Goal: Task Accomplishment & Management: Use online tool/utility

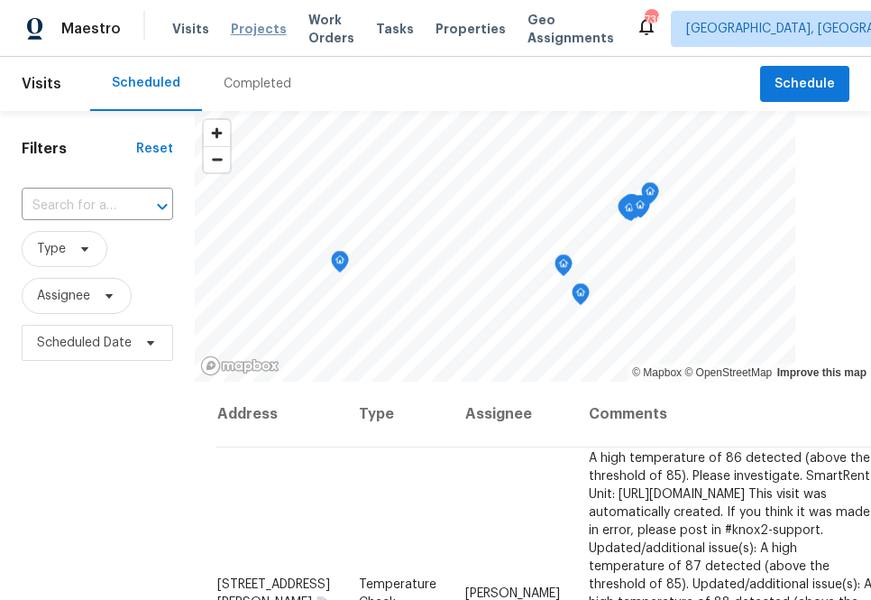
click at [255, 21] on span "Projects" at bounding box center [259, 29] width 56 height 18
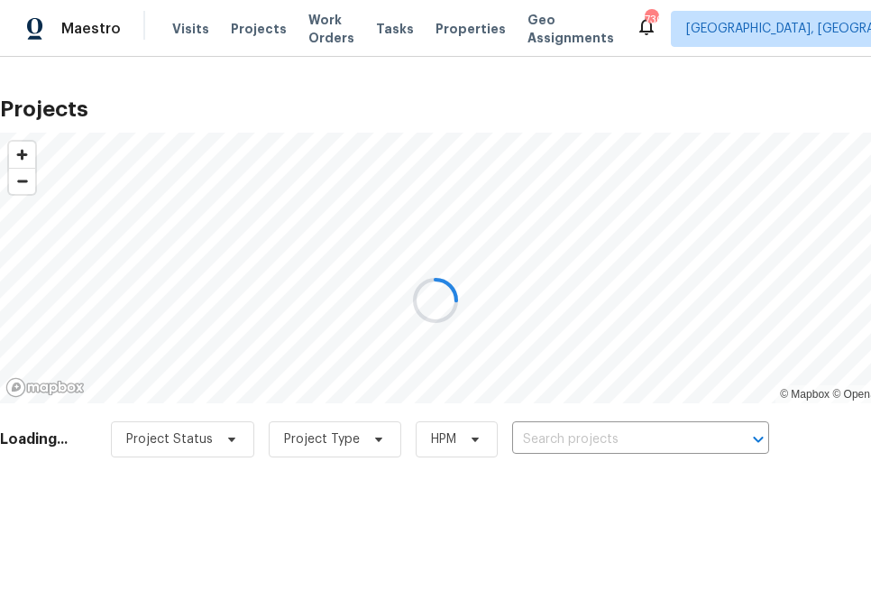
click at [668, 453] on div at bounding box center [435, 300] width 871 height 600
click at [665, 438] on div at bounding box center [435, 300] width 871 height 600
click at [665, 437] on div at bounding box center [435, 300] width 871 height 600
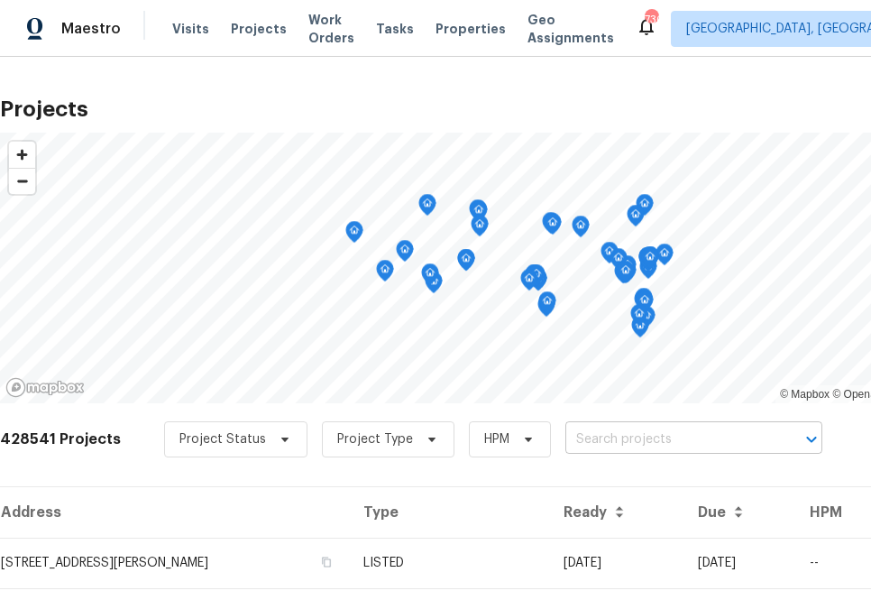
click at [645, 441] on input "text" at bounding box center [668, 440] width 206 height 28
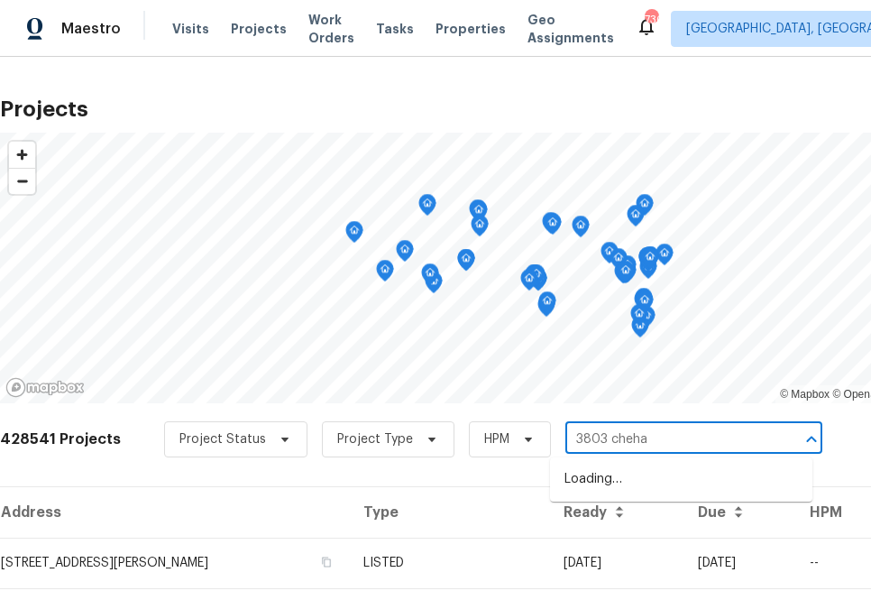
type input "3803 chehaw"
click at [615, 471] on li "[STREET_ADDRESS]" at bounding box center [681, 479] width 262 height 30
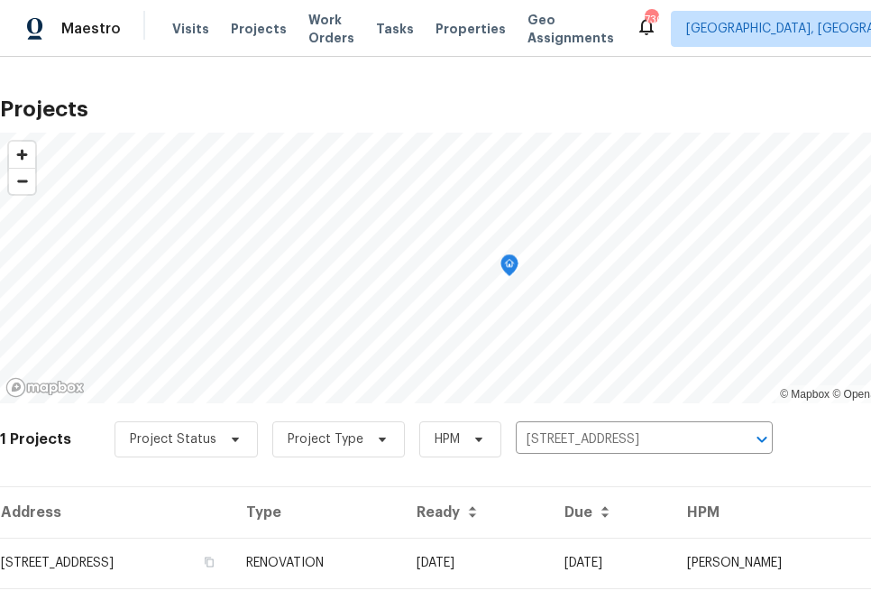
scroll to position [46, 0]
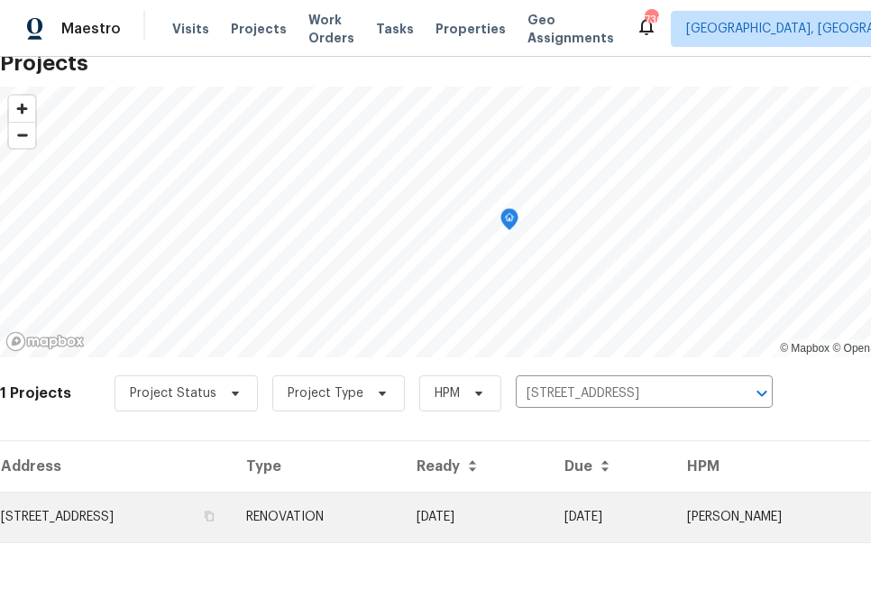
click at [213, 510] on td "[STREET_ADDRESS]" at bounding box center [116, 516] width 232 height 50
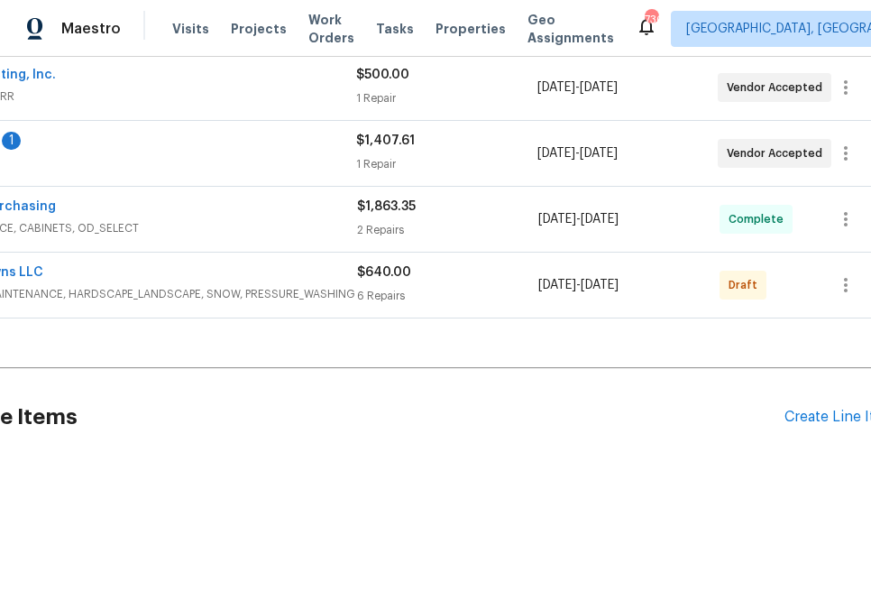
scroll to position [480, 148]
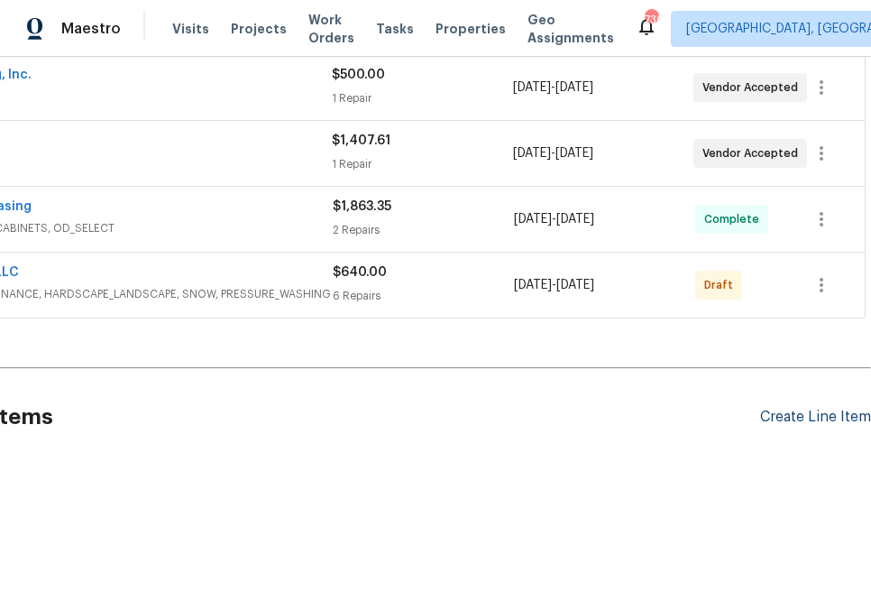
click at [786, 423] on div "Create Line Item" at bounding box center [815, 416] width 111 height 17
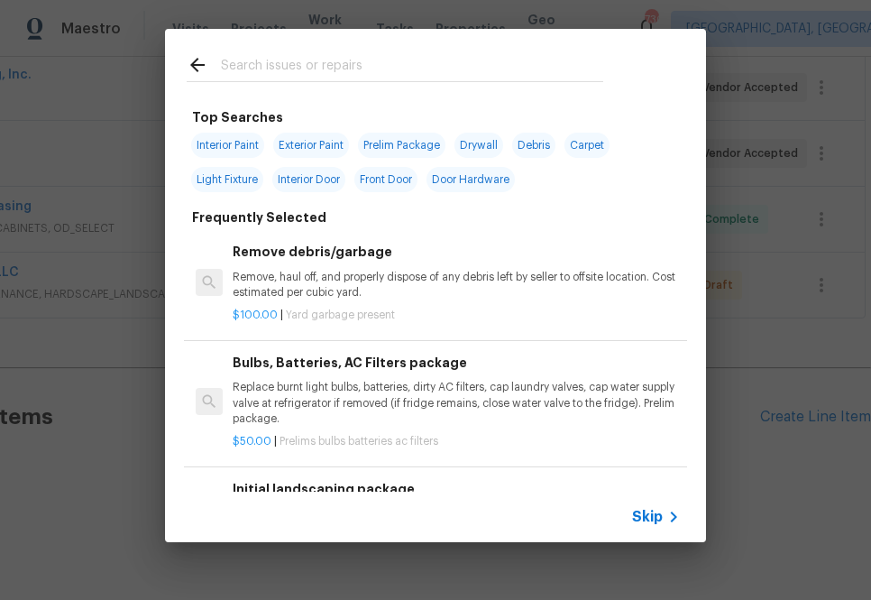
click at [417, 80] on input "text" at bounding box center [412, 67] width 382 height 27
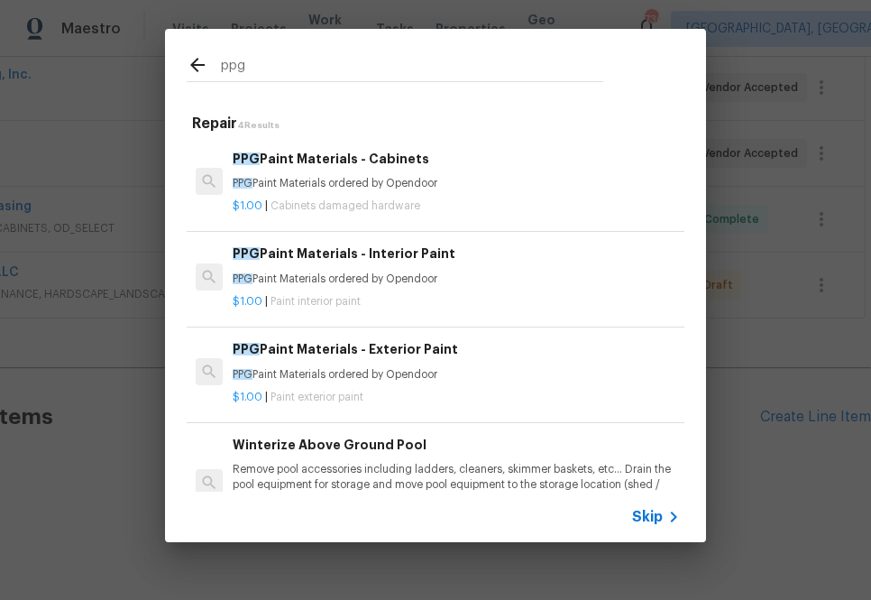
type input "ppg"
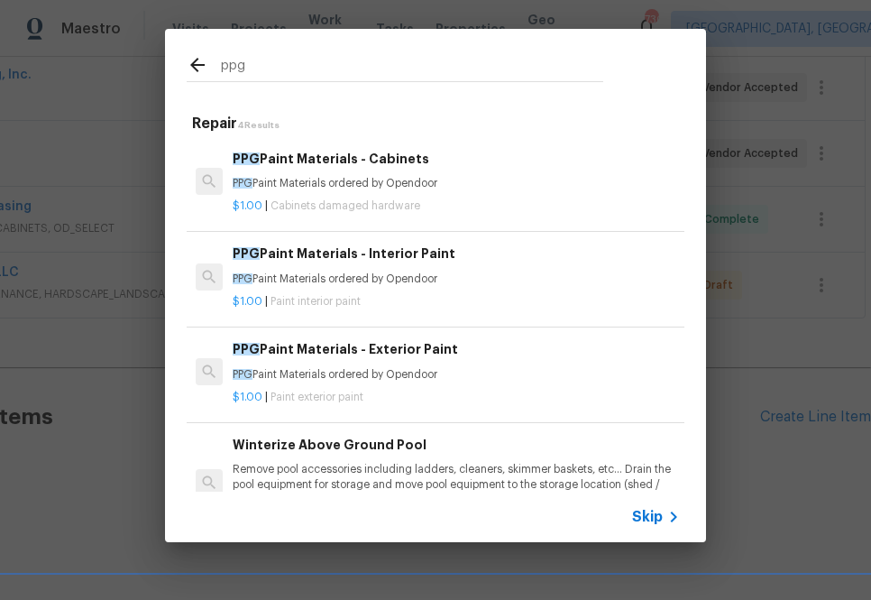
click at [320, 196] on div "$1.00 | Cabinets damaged hardware" at bounding box center [456, 202] width 447 height 23
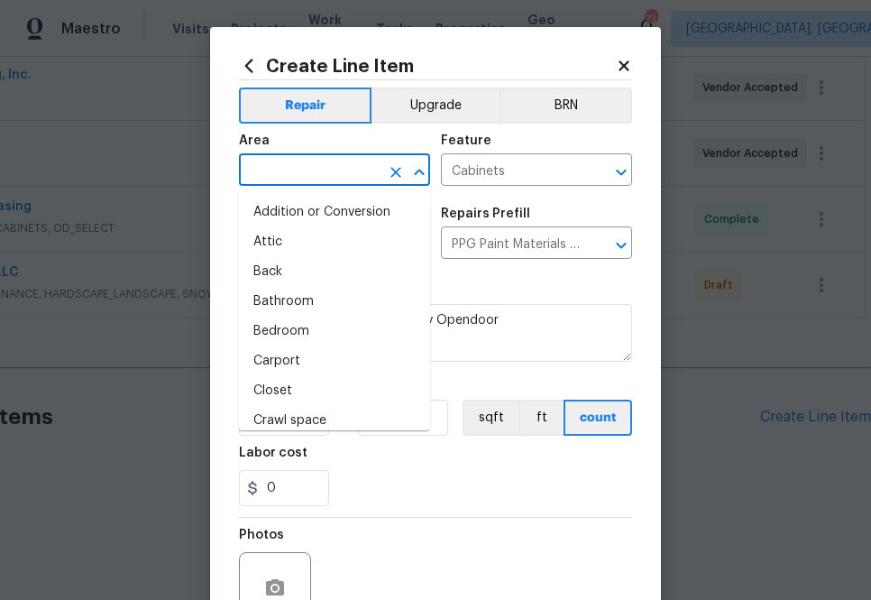
click at [265, 179] on input "text" at bounding box center [309, 172] width 141 height 28
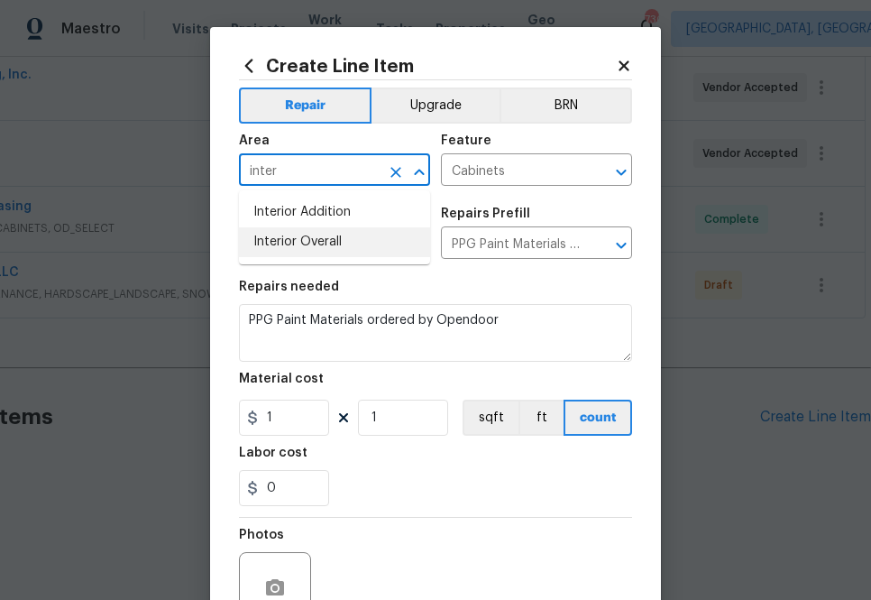
click at [324, 255] on li "Interior Overall" at bounding box center [334, 242] width 191 height 30
type input "Interior Overall"
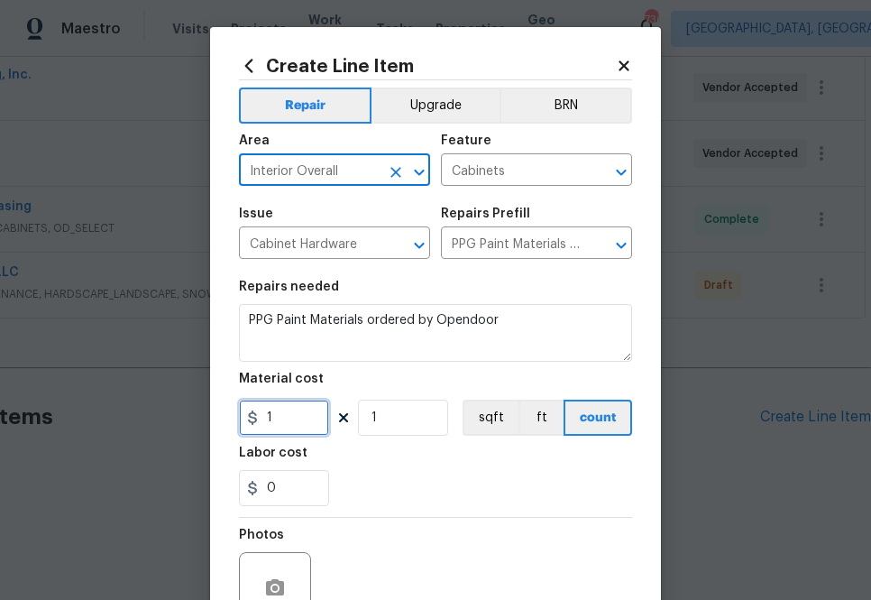
click at [283, 414] on input "1" at bounding box center [284, 417] width 90 height 36
paste input "text"
click at [283, 414] on input "1" at bounding box center [284, 417] width 90 height 36
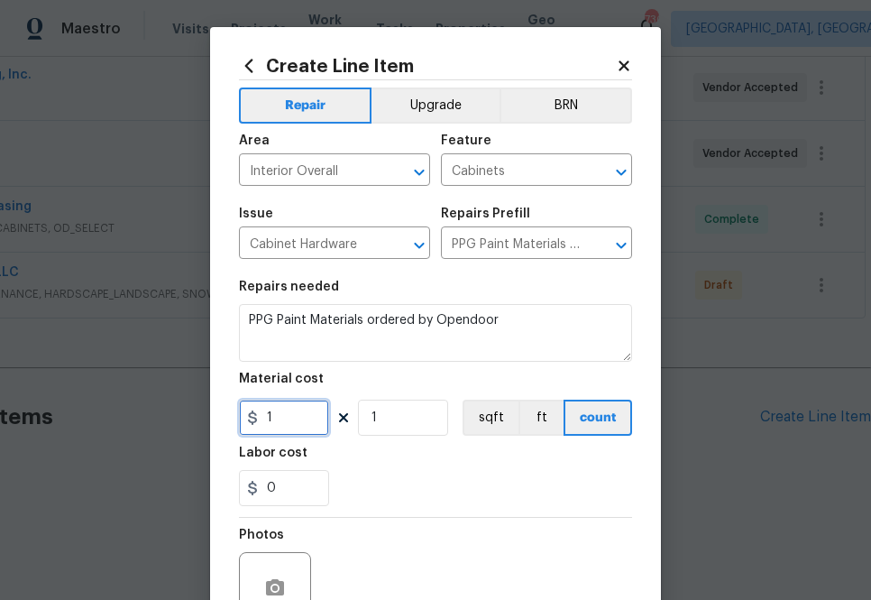
click at [278, 426] on input "1" at bounding box center [284, 417] width 90 height 36
paste input "354.06"
type input "354.06"
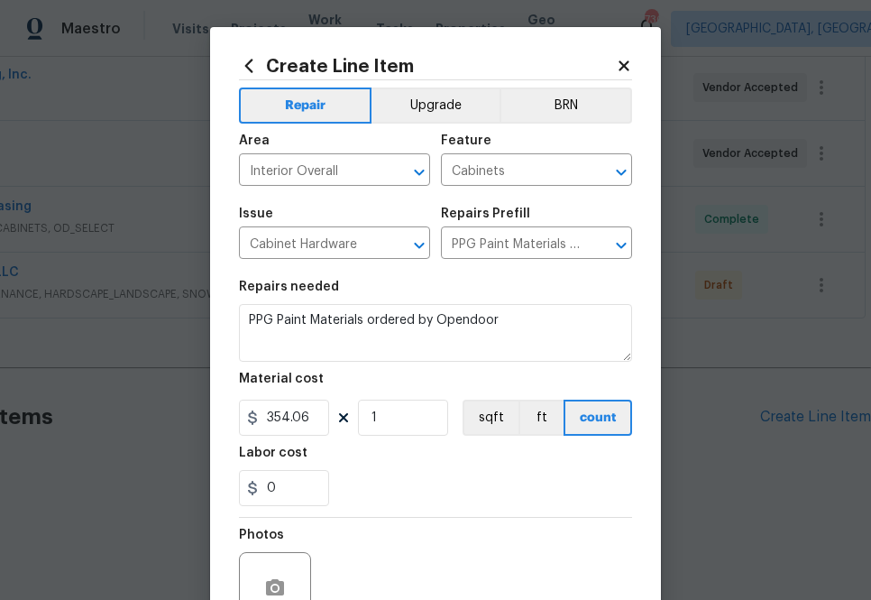
click at [461, 542] on div "Photos" at bounding box center [435, 575] width 393 height 117
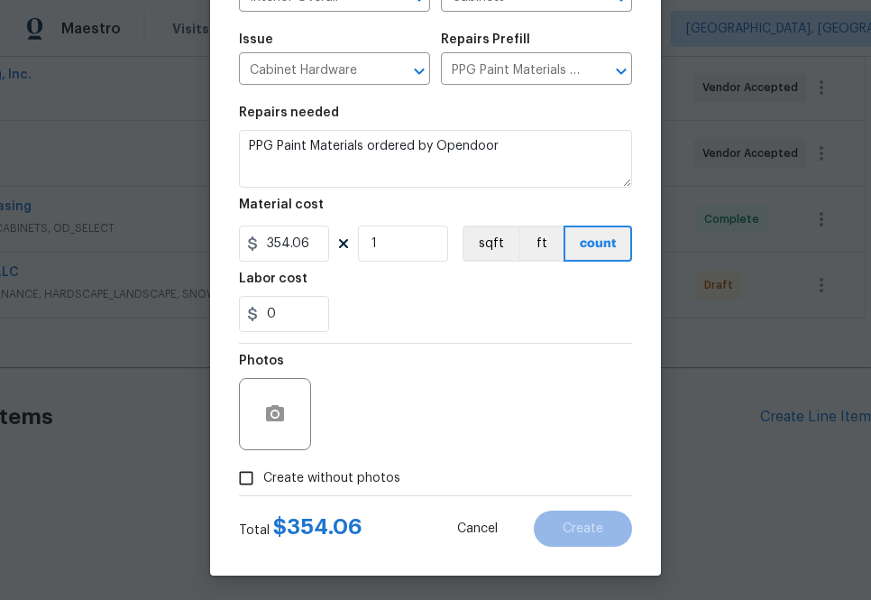
scroll to position [178, 0]
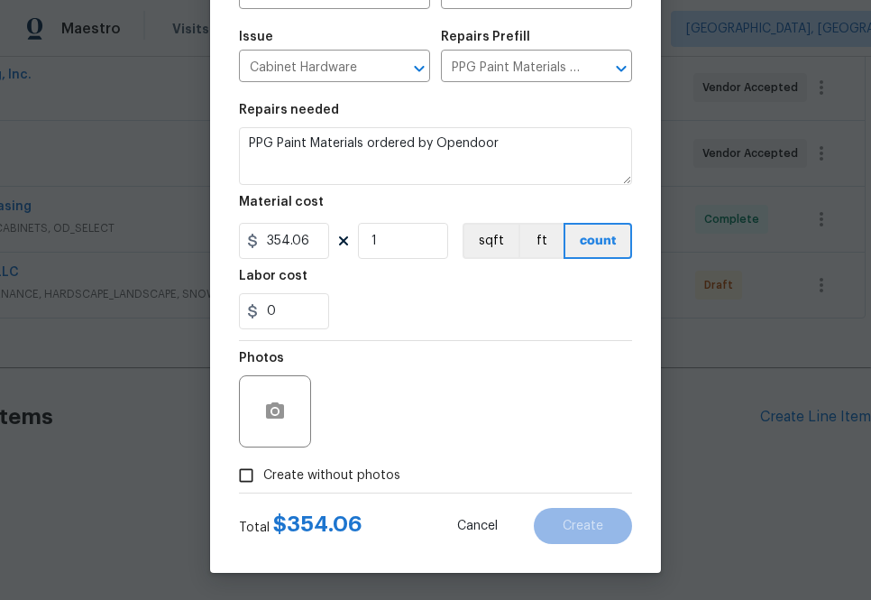
click at [374, 475] on span "Create without photos" at bounding box center [331, 475] width 137 height 19
click at [263, 475] on input "Create without photos" at bounding box center [246, 475] width 34 height 34
checkbox input "true"
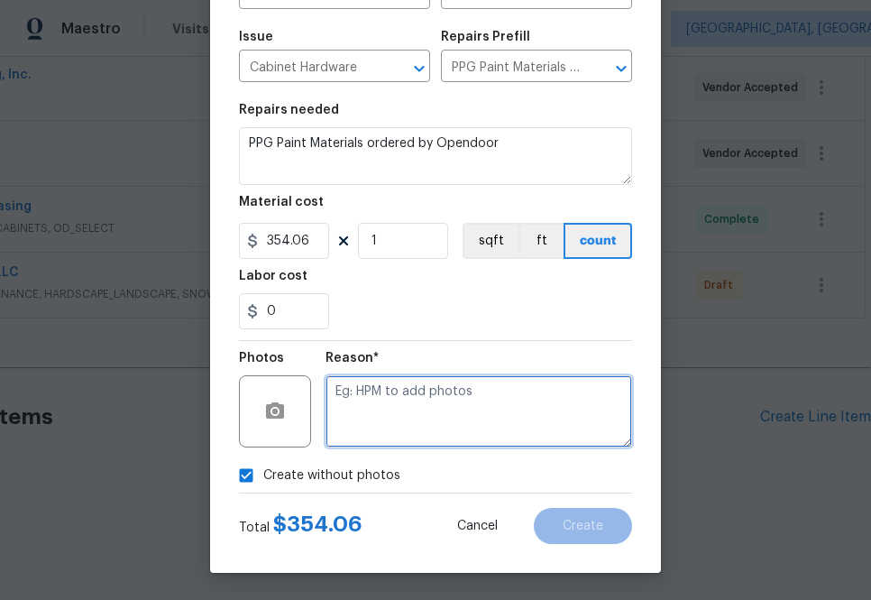
click at [485, 418] on textarea at bounding box center [478, 411] width 307 height 72
type textarea "na"
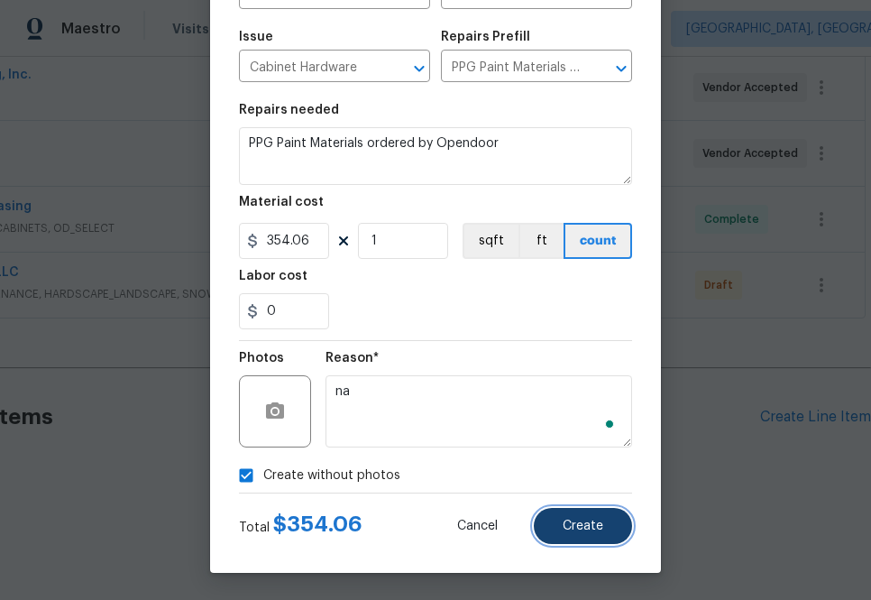
click at [595, 527] on span "Create" at bounding box center [583, 526] width 41 height 14
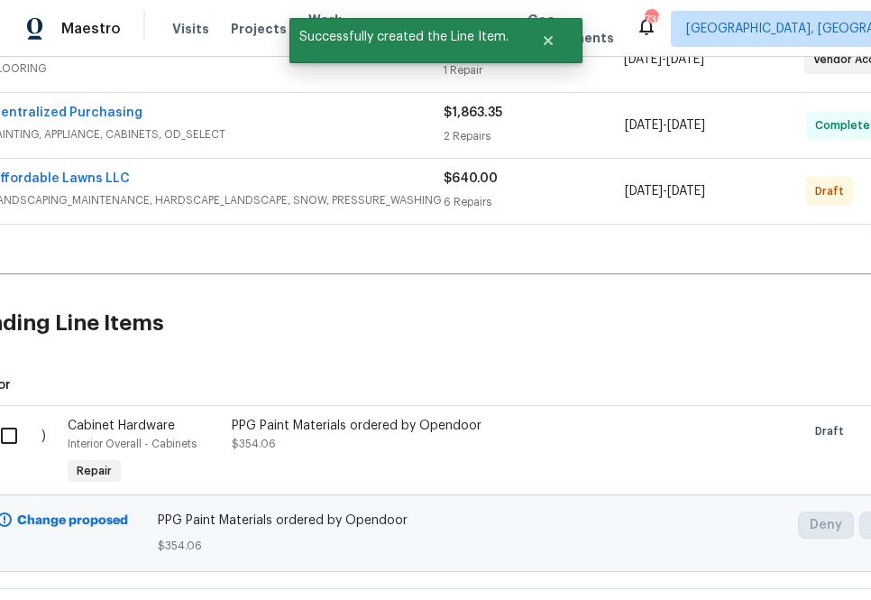
scroll to position [573, 0]
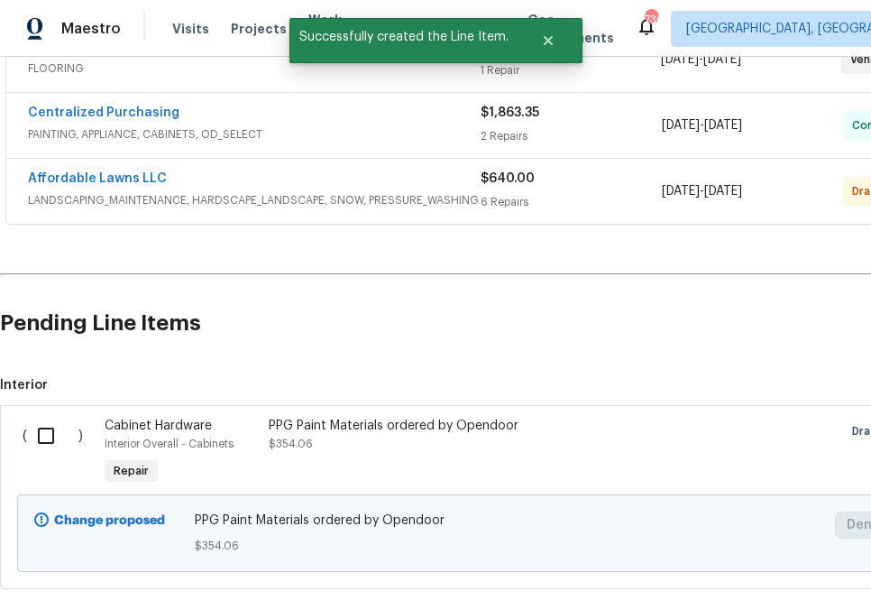
click at [48, 434] on input "checkbox" at bounding box center [52, 435] width 51 height 38
checkbox input "true"
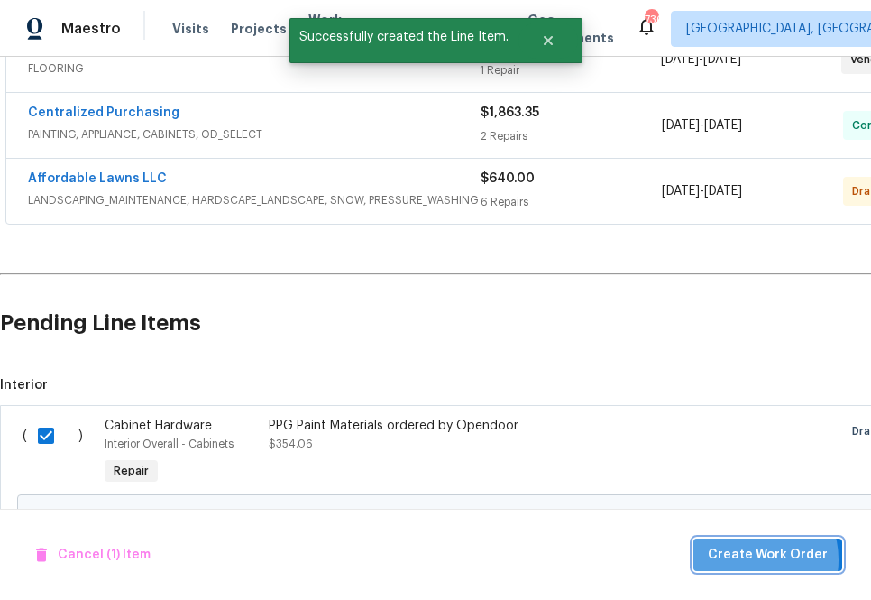
click at [754, 559] on span "Create Work Order" at bounding box center [768, 555] width 120 height 23
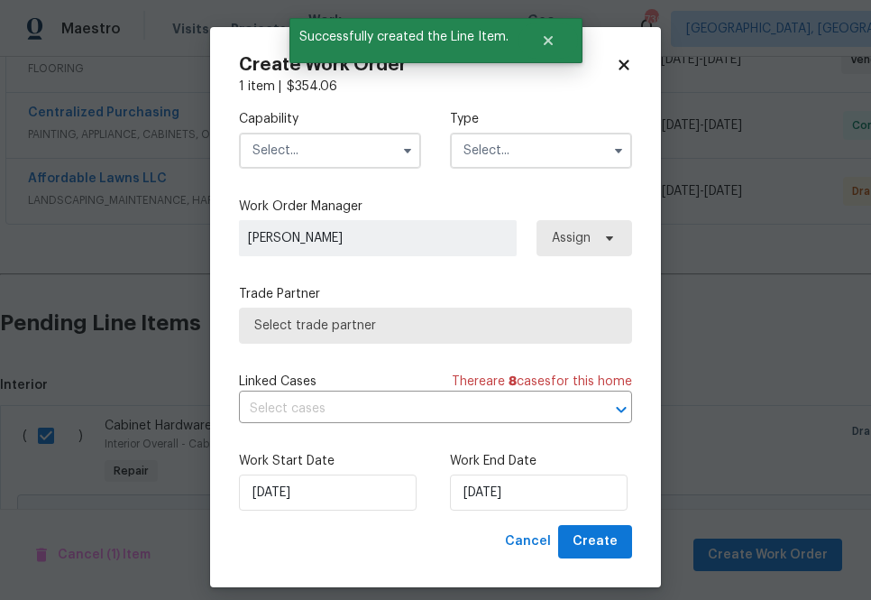
click at [320, 155] on input "text" at bounding box center [330, 151] width 182 height 36
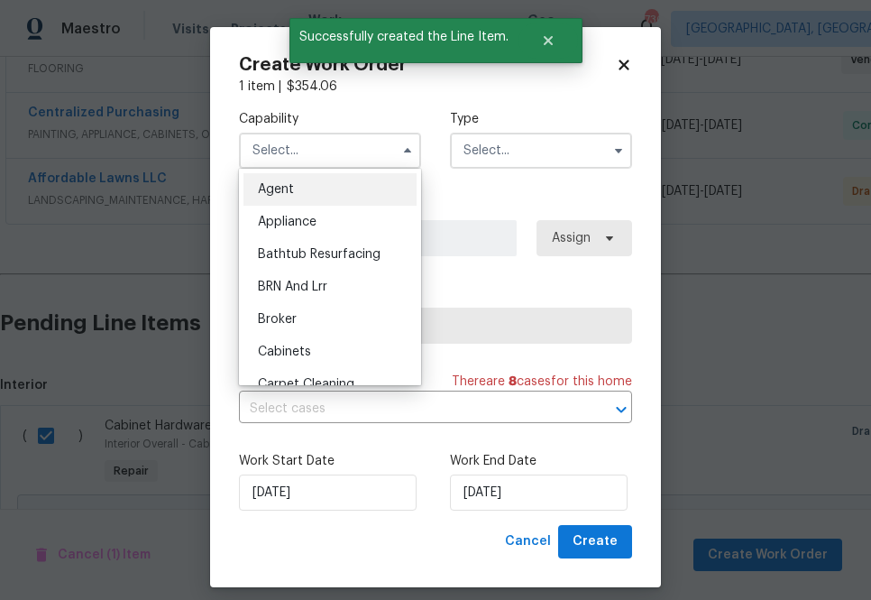
scroll to position [14, 0]
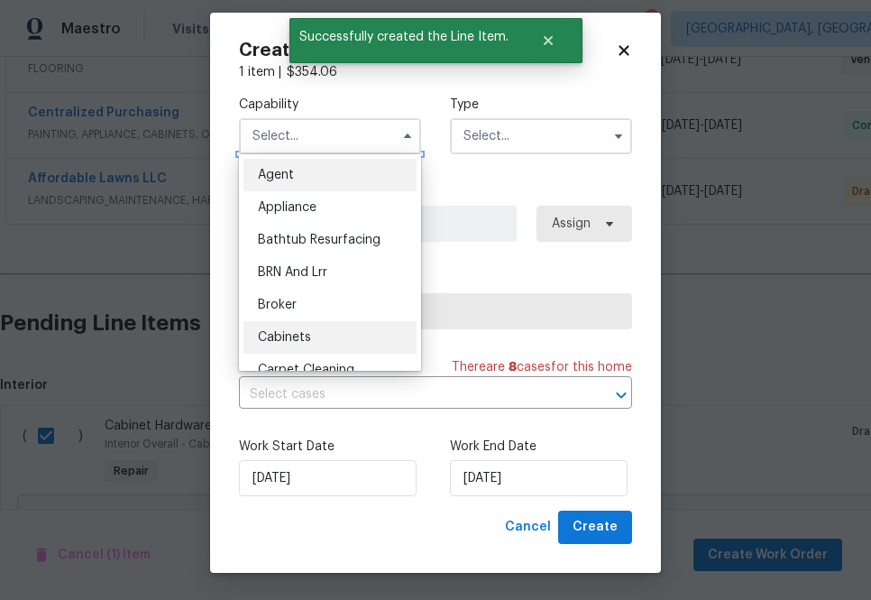
click at [315, 329] on div "Cabinets" at bounding box center [329, 337] width 173 height 32
type input "Cabinets"
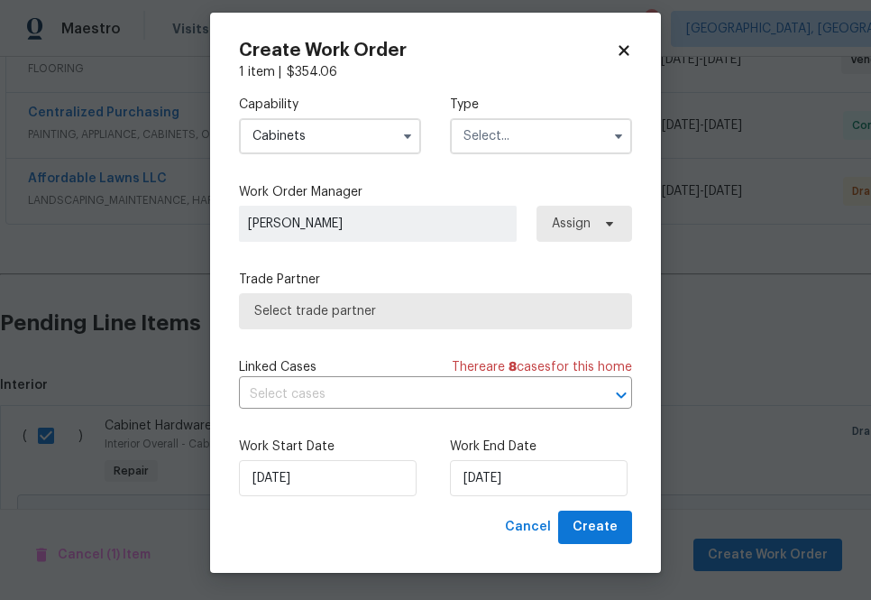
click at [497, 152] on input "text" at bounding box center [541, 136] width 182 height 36
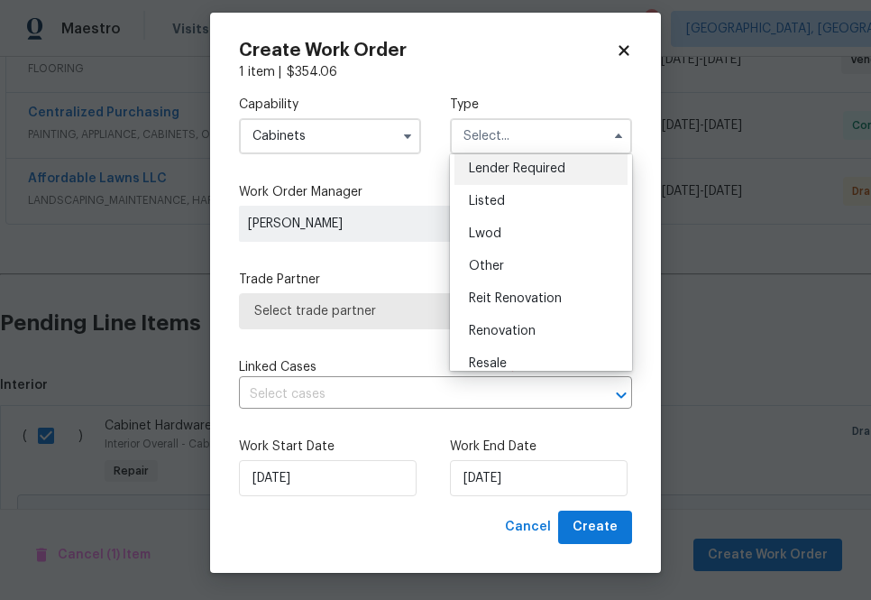
scroll to position [204, 0]
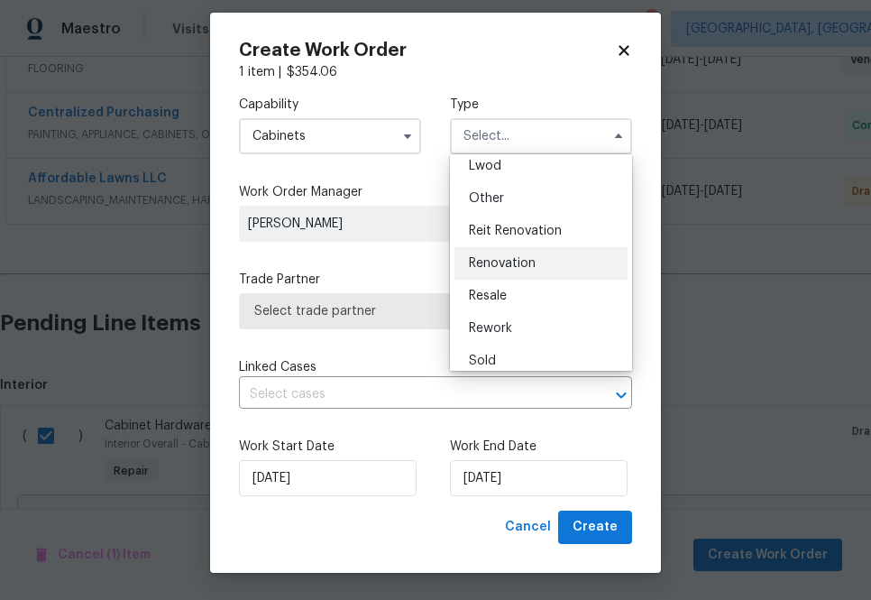
click at [504, 264] on span "Renovation" at bounding box center [502, 263] width 67 height 13
type input "Renovation"
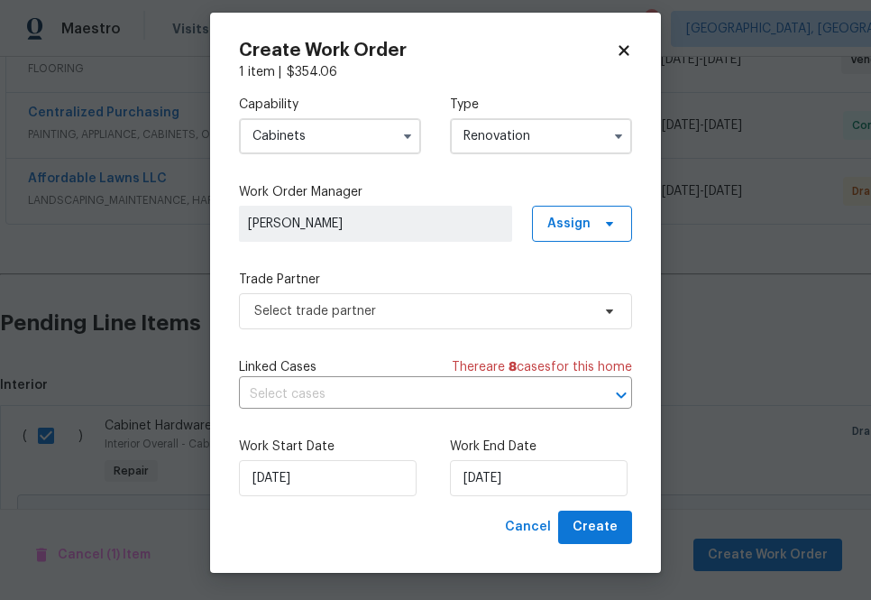
click at [316, 142] on input "Cabinets" at bounding box center [330, 136] width 182 height 36
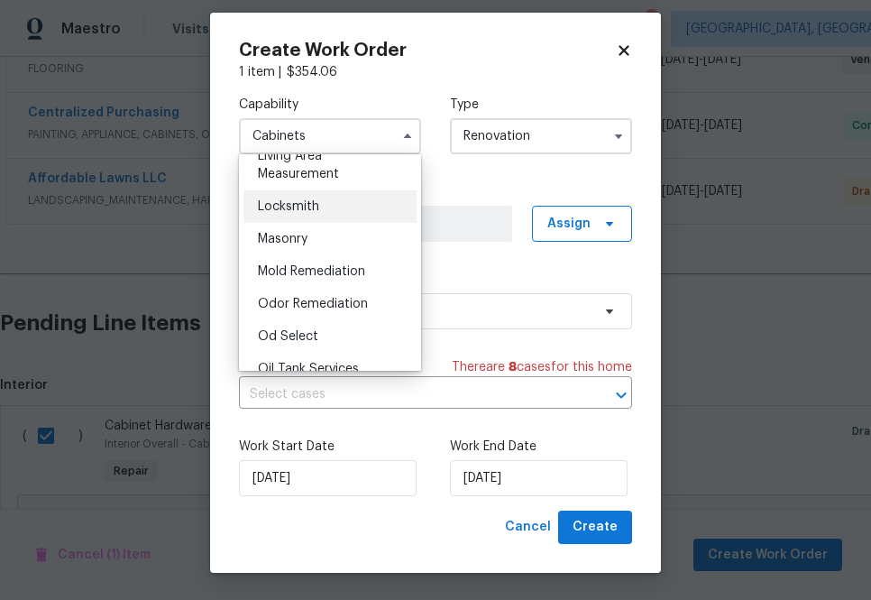
scroll to position [1428, 0]
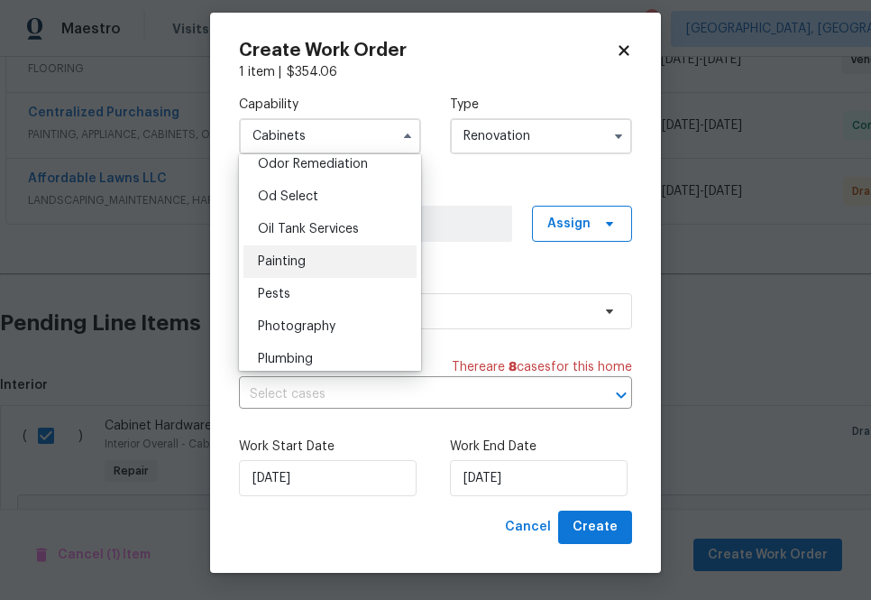
click at [324, 264] on div "Painting" at bounding box center [329, 261] width 173 height 32
type input "Painting"
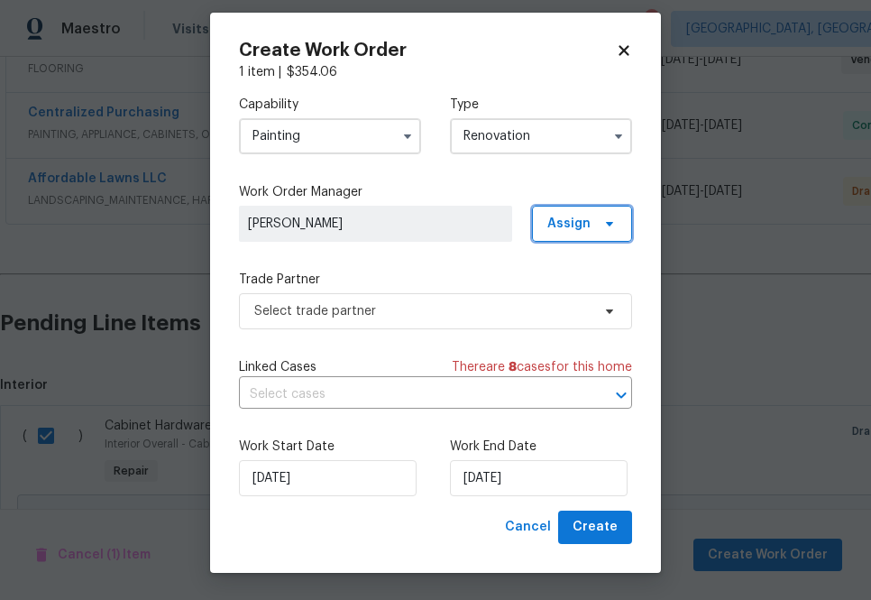
drag, startPoint x: 582, startPoint y: 224, endPoint x: 573, endPoint y: 247, distance: 24.3
click at [582, 224] on span "Assign" at bounding box center [568, 224] width 43 height 18
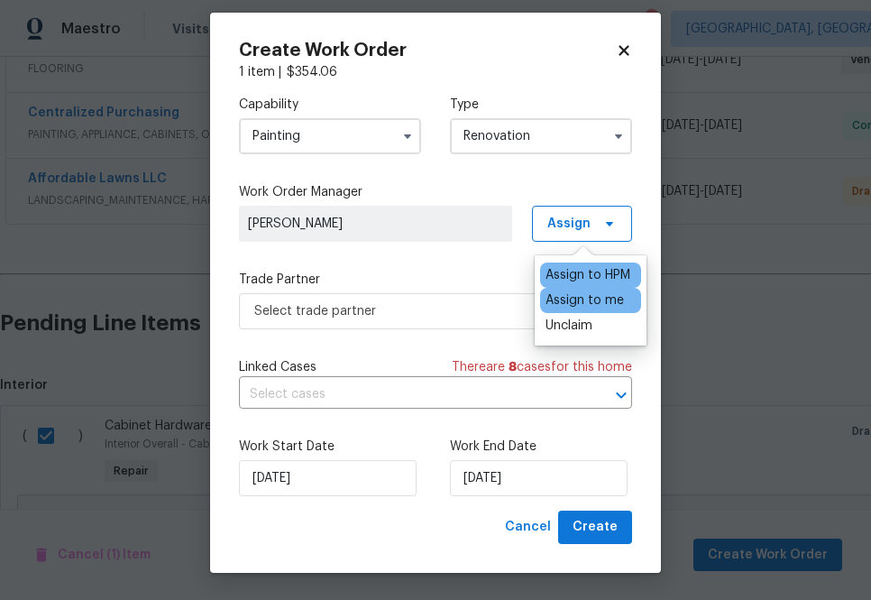
click at [563, 299] on div "Assign to me" at bounding box center [584, 300] width 78 height 18
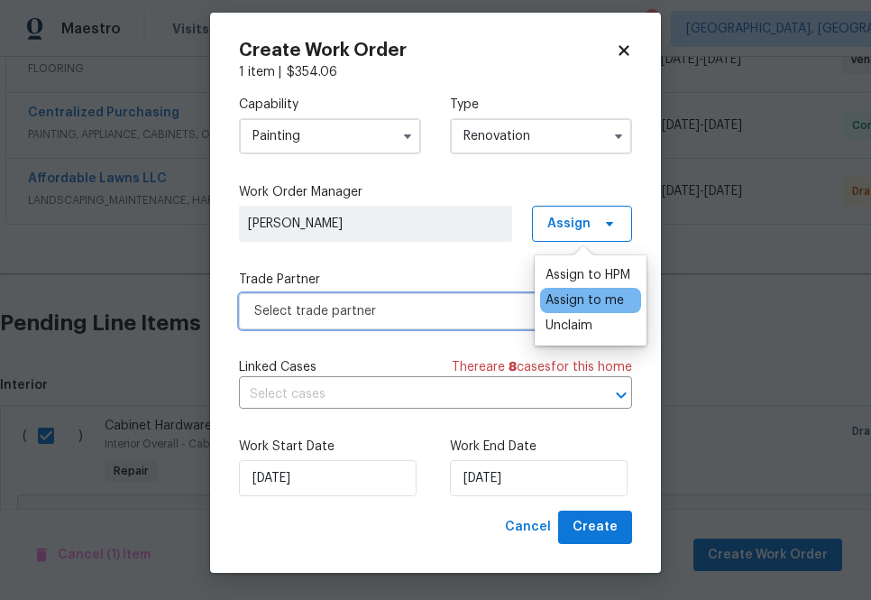
click at [435, 323] on span "Select trade partner" at bounding box center [435, 311] width 393 height 36
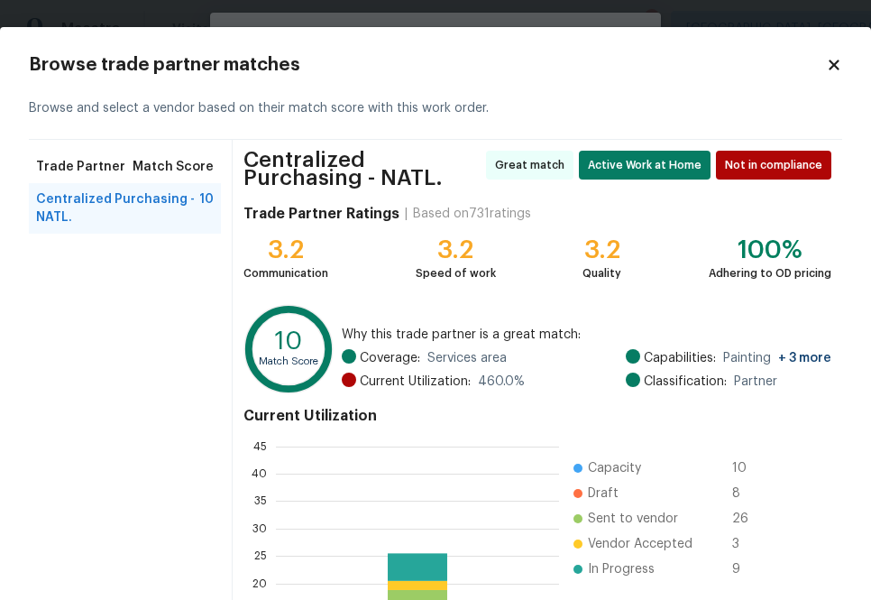
scroll to position [202, 0]
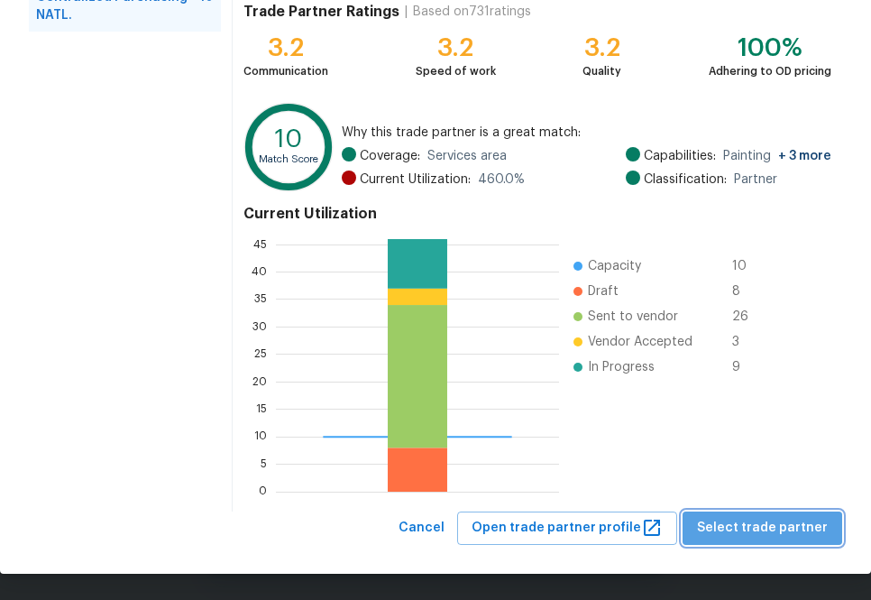
click at [772, 540] on button "Select trade partner" at bounding box center [762, 527] width 160 height 33
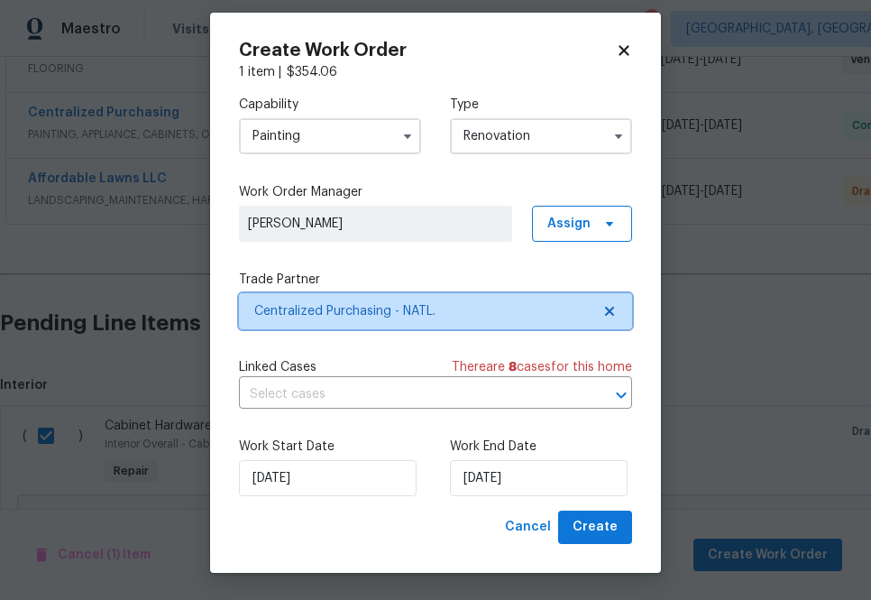
scroll to position [0, 0]
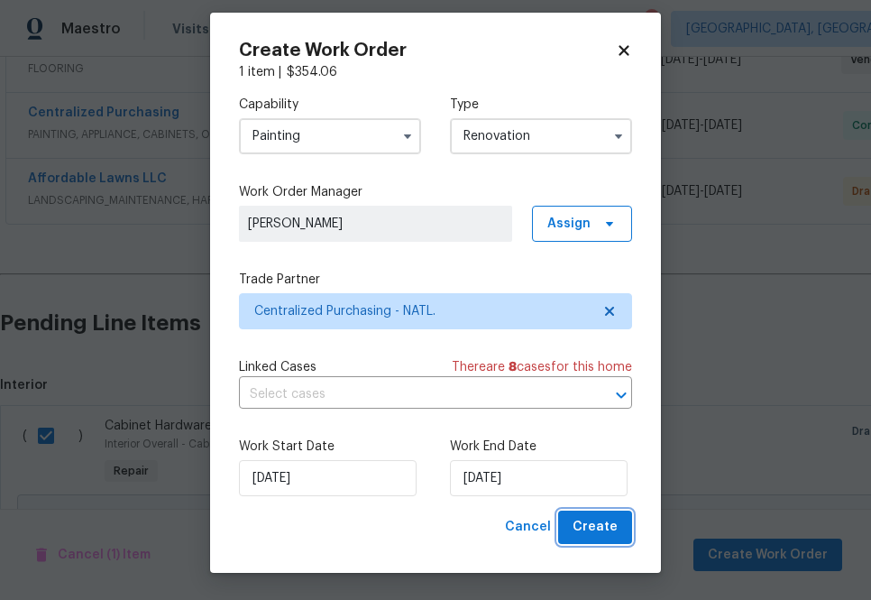
click at [602, 536] on span "Create" at bounding box center [594, 527] width 45 height 23
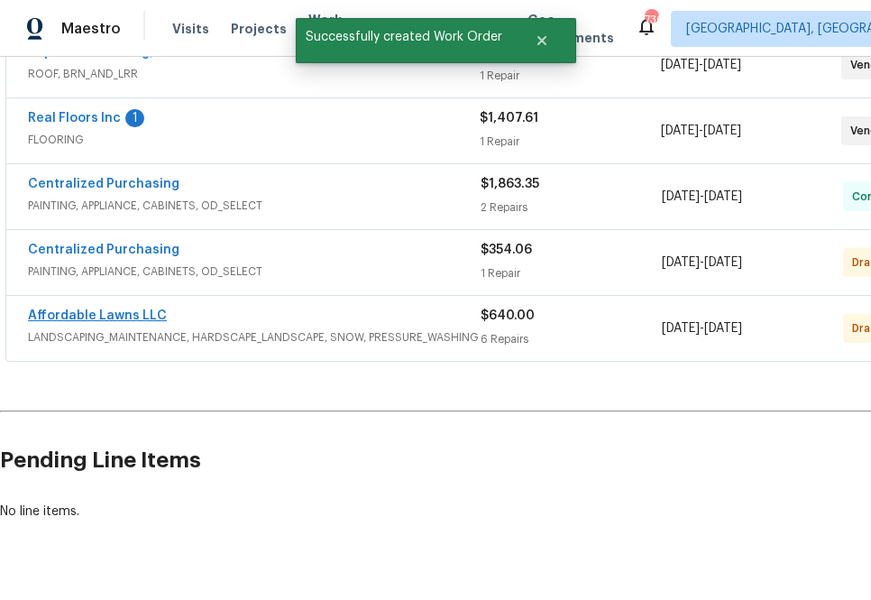
scroll to position [501, 0]
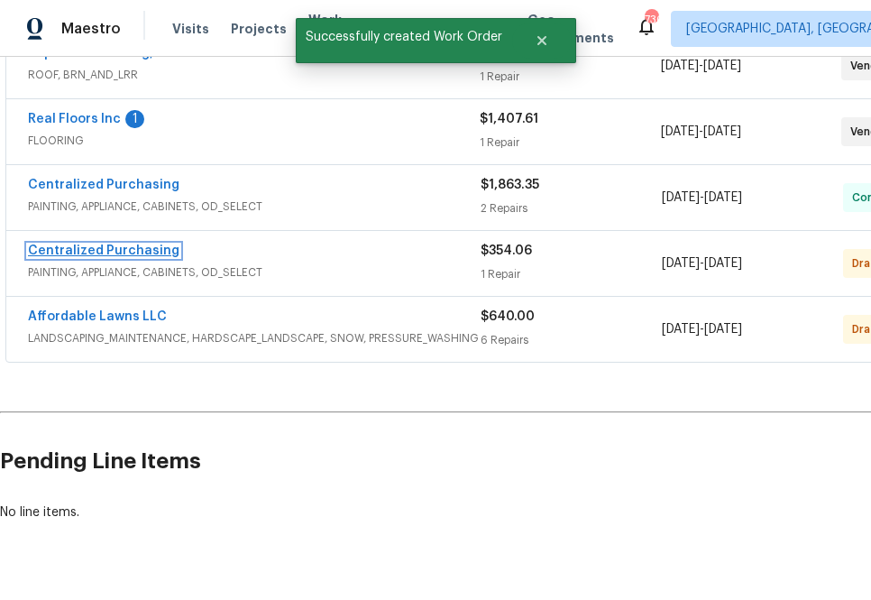
click at [137, 256] on link "Centralized Purchasing" at bounding box center [103, 250] width 151 height 13
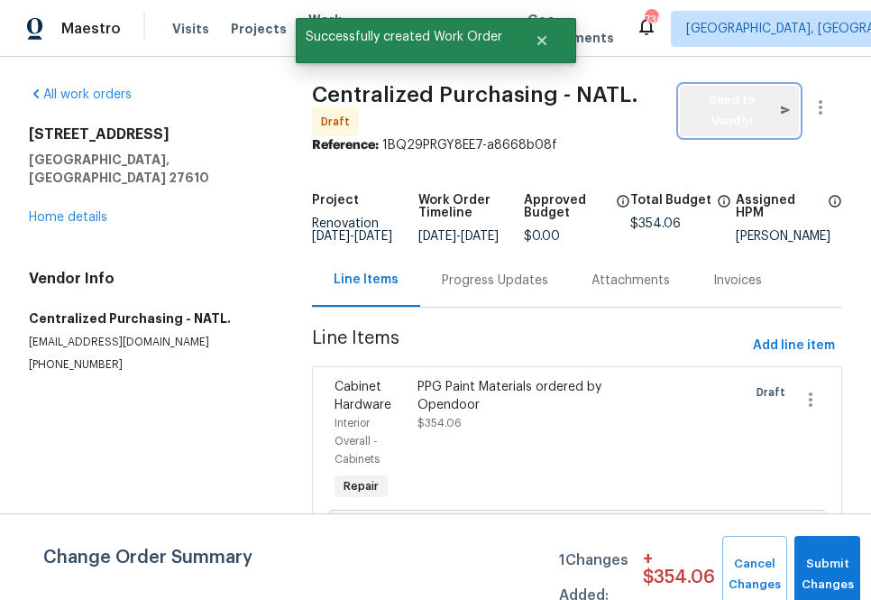
click at [747, 120] on button "Send to Vendor" at bounding box center [739, 111] width 119 height 50
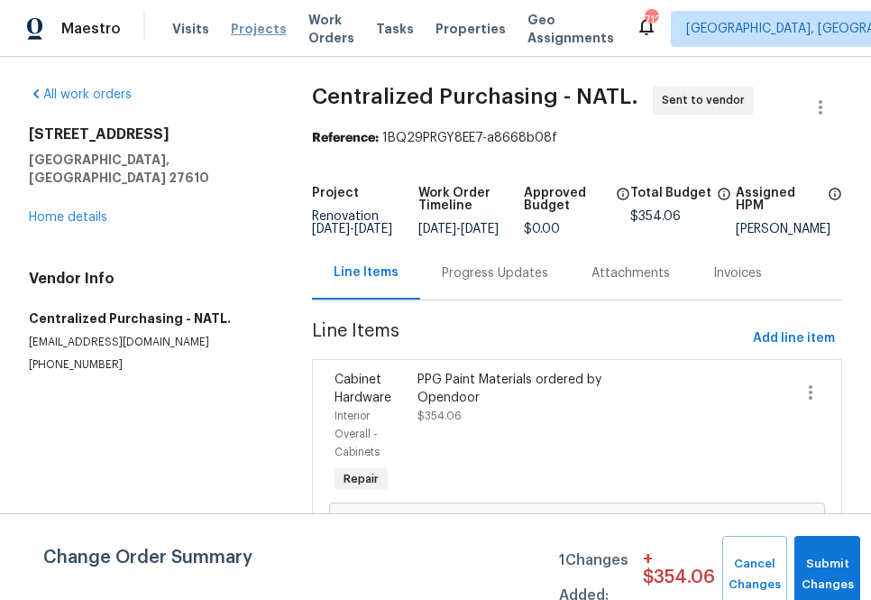
click at [236, 32] on span "Projects" at bounding box center [259, 29] width 56 height 18
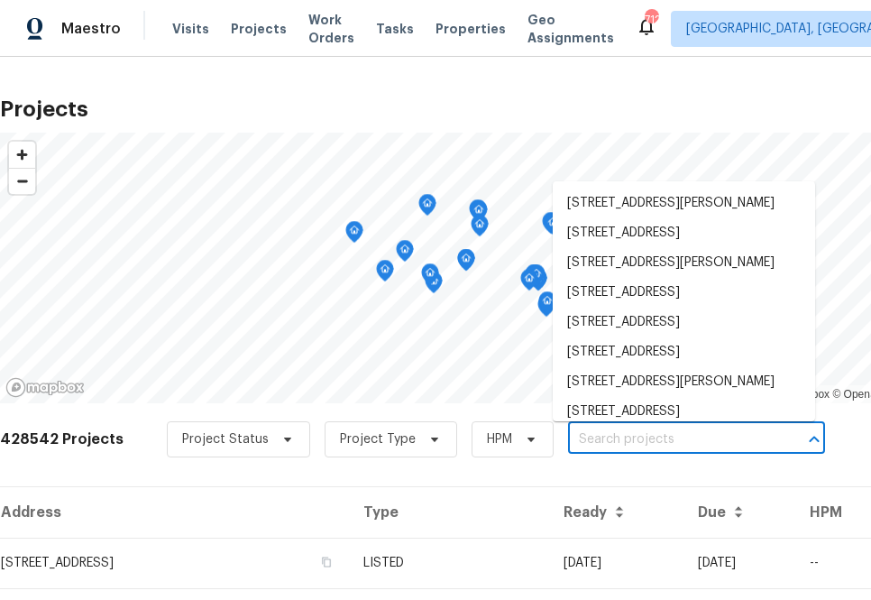
click at [596, 446] on input "text" at bounding box center [671, 440] width 206 height 28
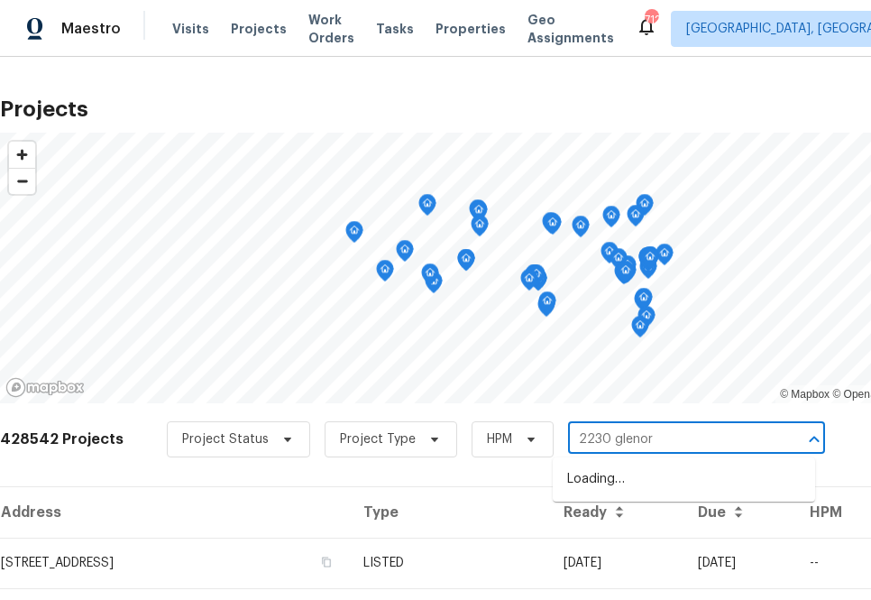
type input "2230 glenoro"
click at [658, 481] on li "[STREET_ADDRESS]" at bounding box center [684, 479] width 262 height 30
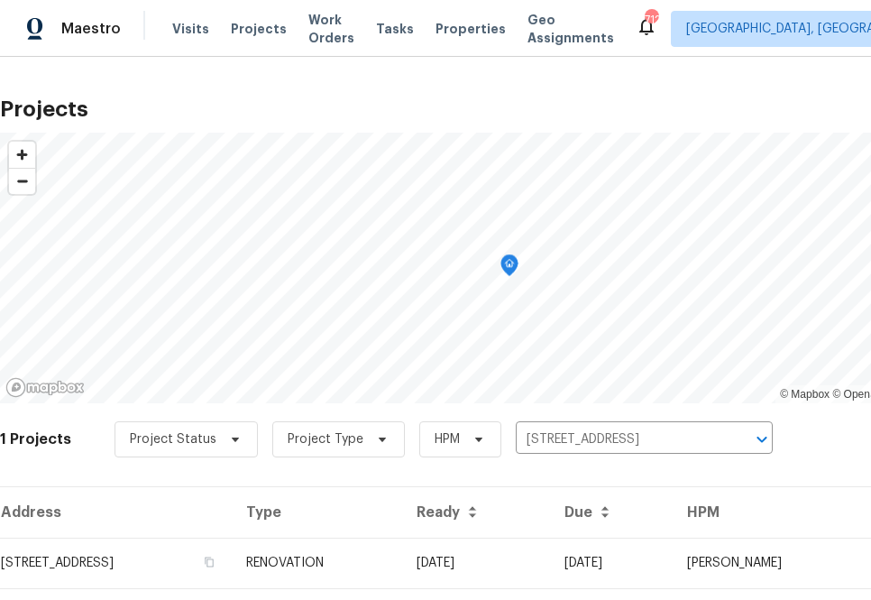
scroll to position [46, 0]
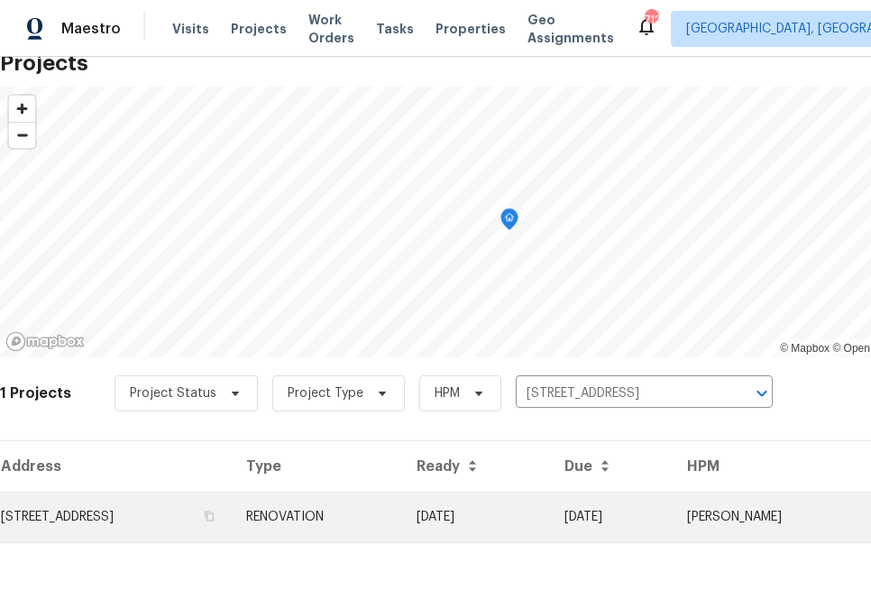
click at [115, 515] on td "[STREET_ADDRESS]" at bounding box center [116, 516] width 232 height 50
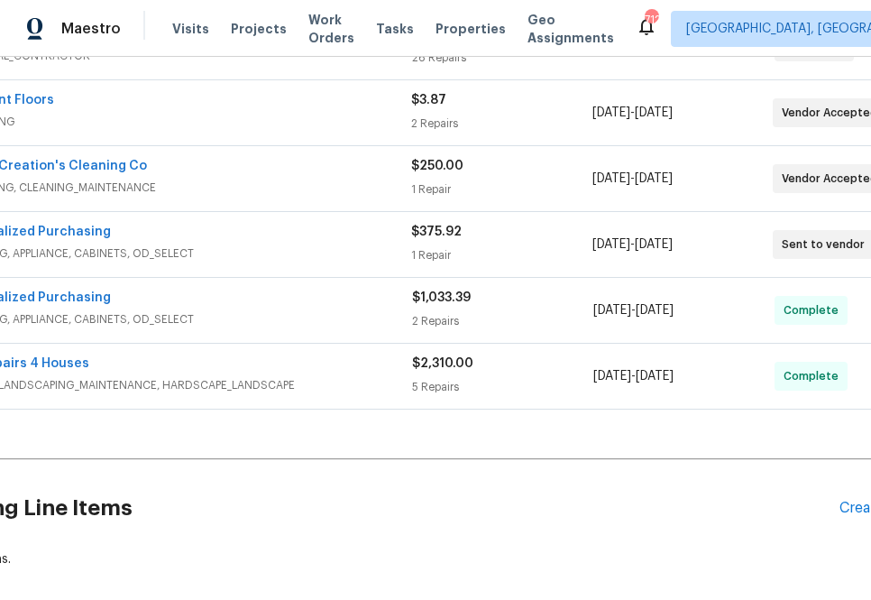
scroll to position [521, 148]
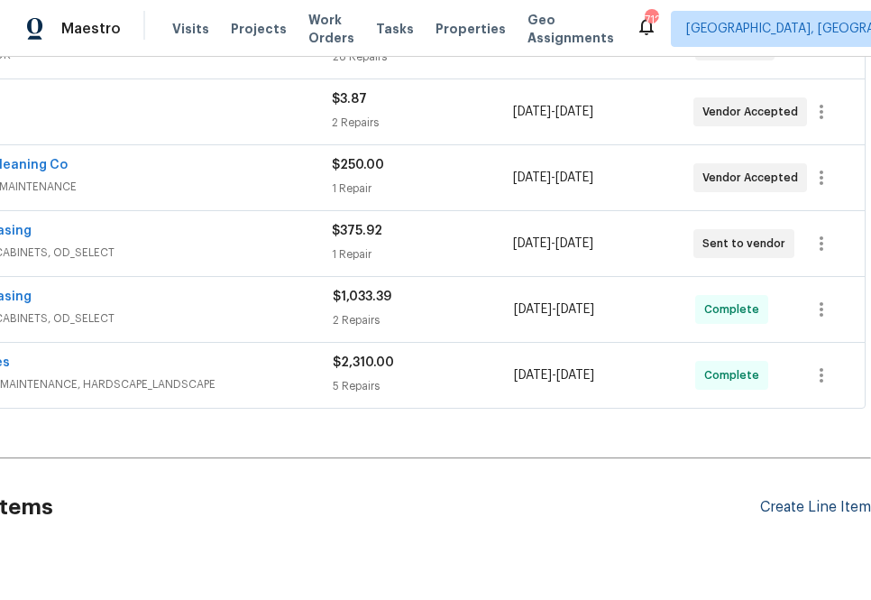
click at [789, 510] on div "Create Line Item" at bounding box center [815, 507] width 111 height 17
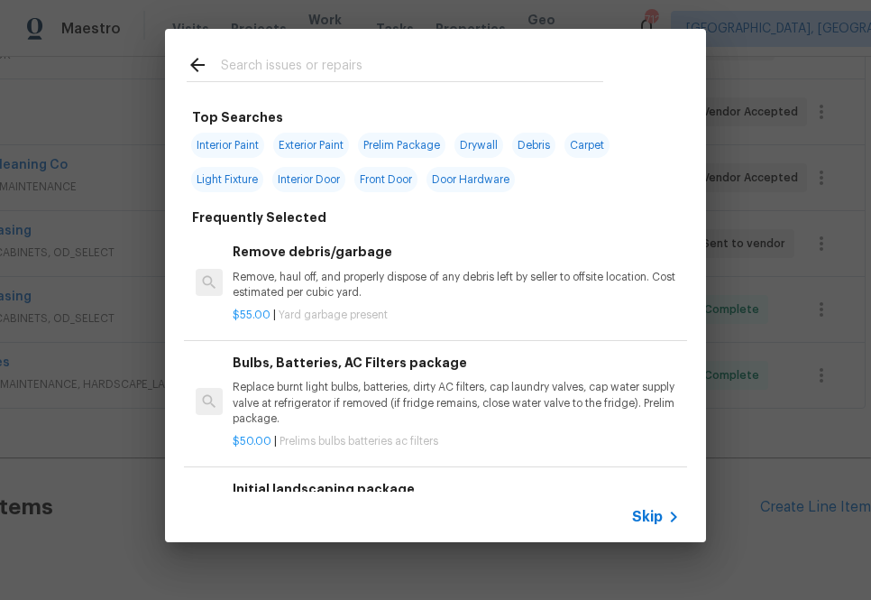
click at [482, 68] on input "text" at bounding box center [412, 67] width 382 height 27
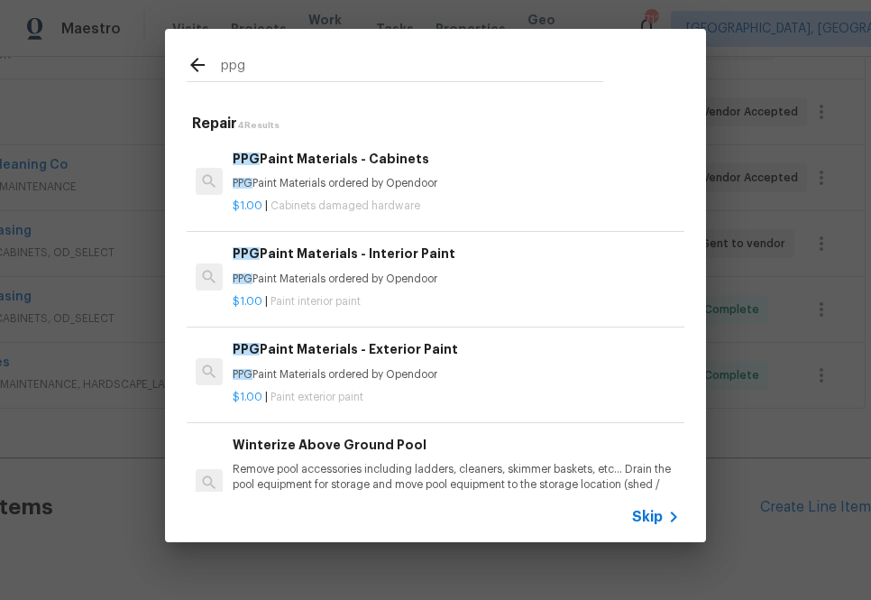
type input "ppg"
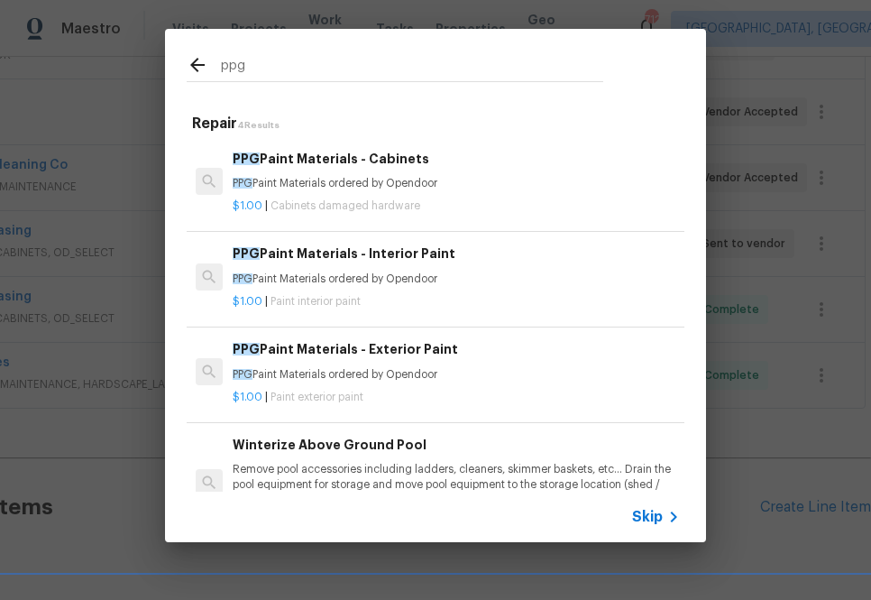
click at [364, 361] on div "PPG Paint Materials - Exterior Paint PPG Paint Materials ordered by Opendoor" at bounding box center [456, 360] width 447 height 43
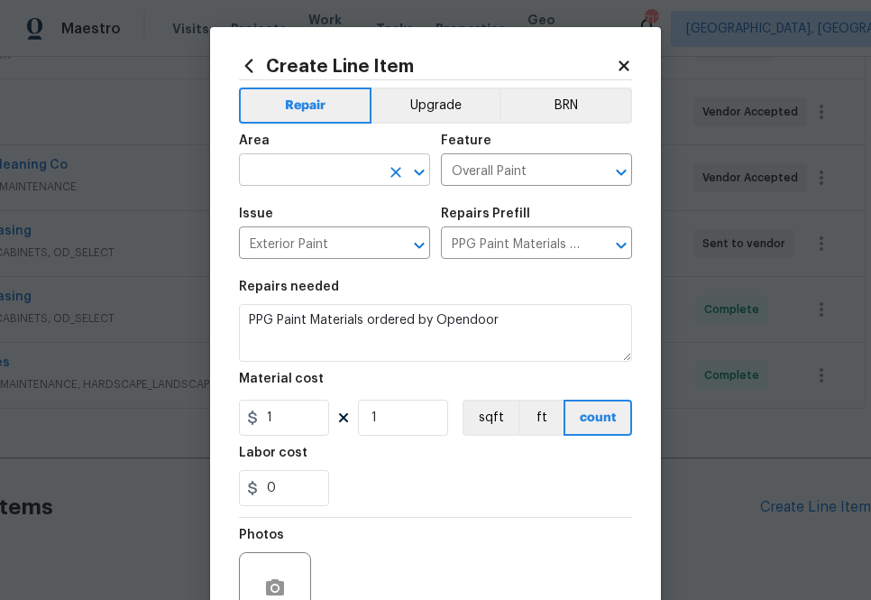
click at [295, 171] on input "text" at bounding box center [309, 172] width 141 height 28
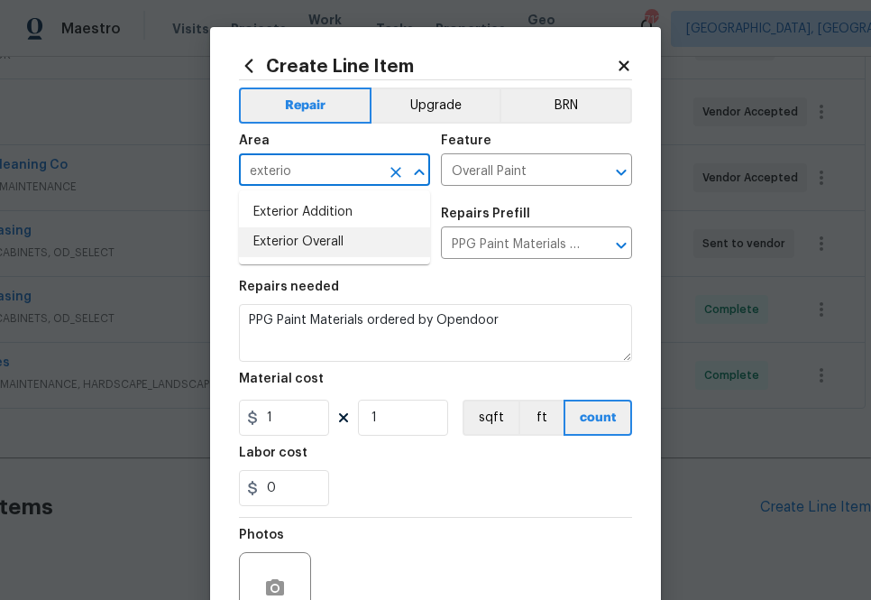
click at [273, 238] on li "Exterior Overall" at bounding box center [334, 242] width 191 height 30
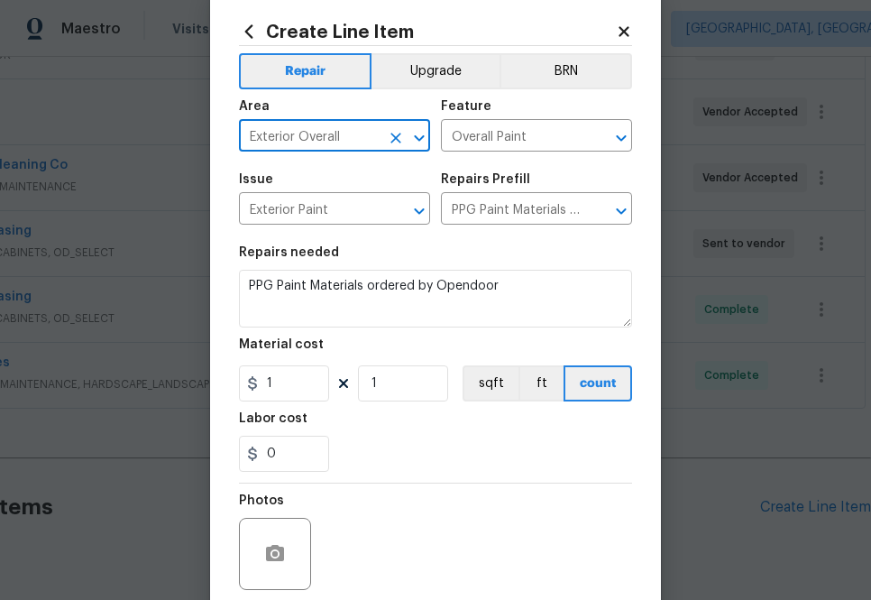
scroll to position [35, 0]
type input "Exterior Overall"
click at [292, 389] on input "1" at bounding box center [284, 382] width 90 height 36
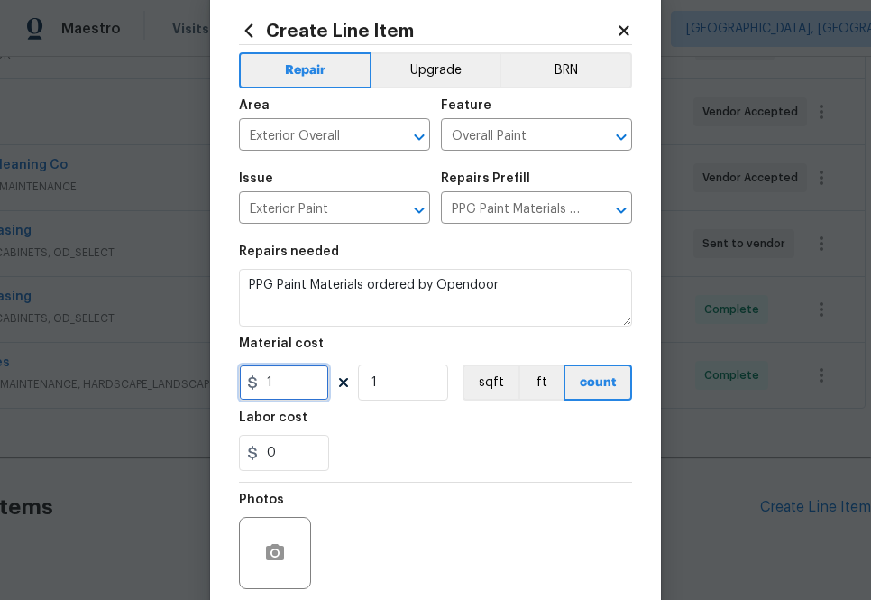
click at [286, 396] on input "1" at bounding box center [284, 382] width 90 height 36
paste input "23.09"
type input "23.09"
click at [356, 435] on div "0" at bounding box center [435, 453] width 393 height 36
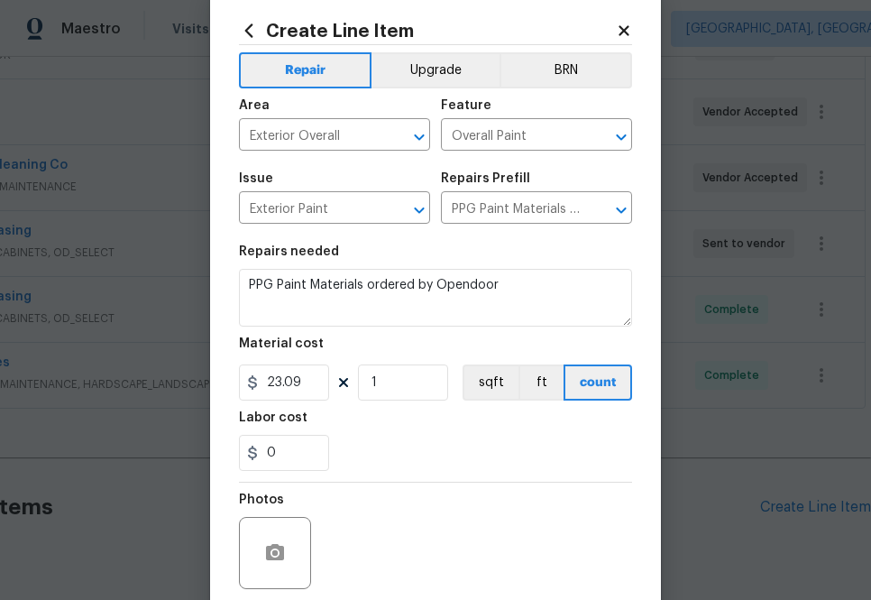
scroll to position [178, 0]
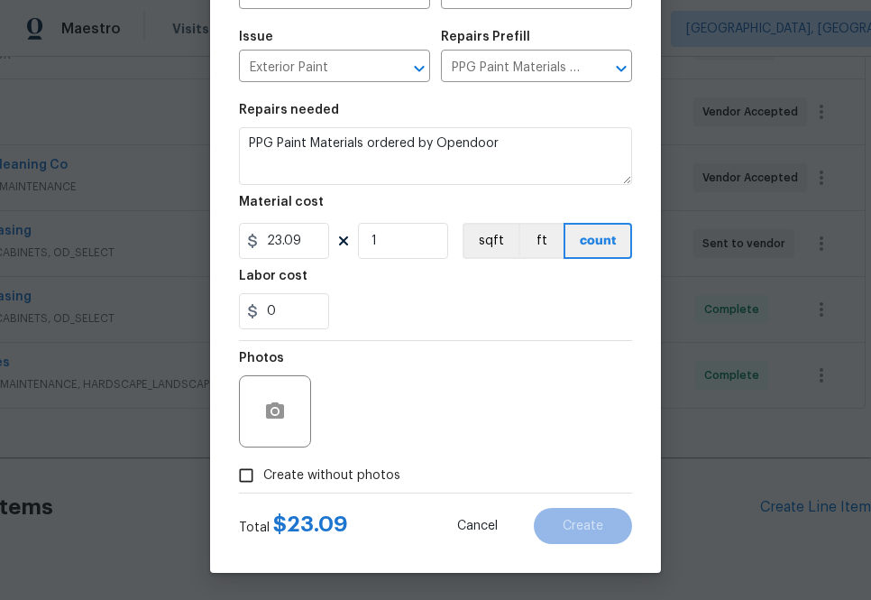
click at [337, 481] on span "Create without photos" at bounding box center [331, 475] width 137 height 19
click at [263, 481] on input "Create without photos" at bounding box center [246, 475] width 34 height 34
checkbox input "true"
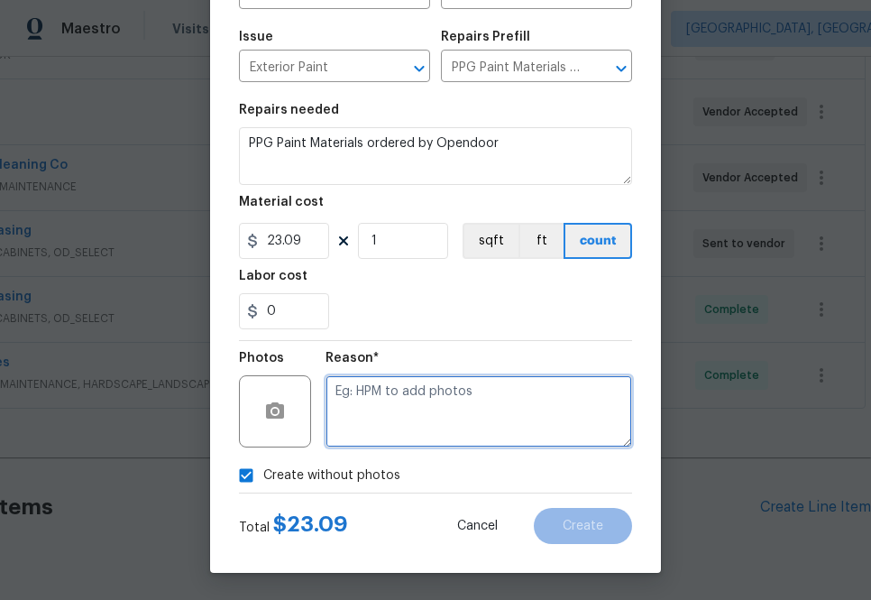
click at [407, 414] on textarea at bounding box center [478, 411] width 307 height 72
type textarea "na"
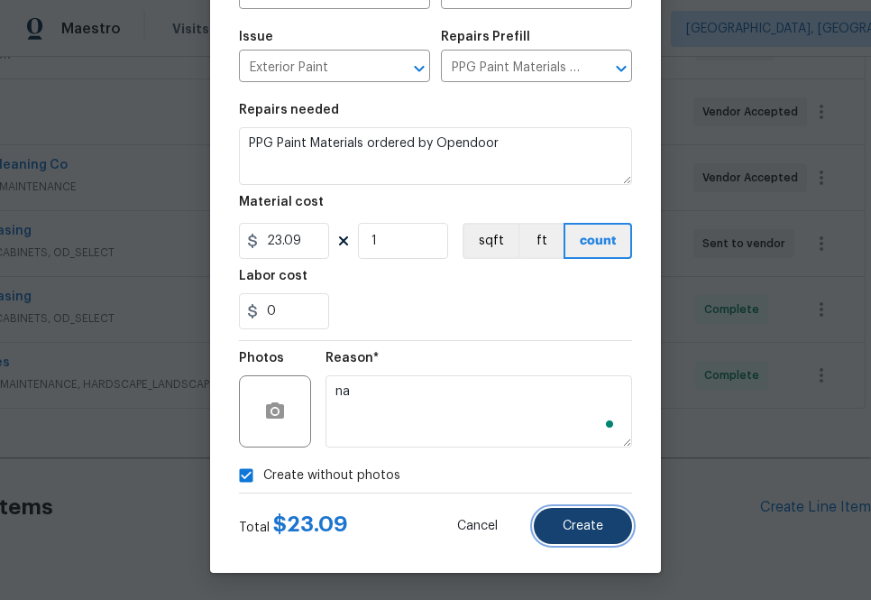
click at [550, 537] on button "Create" at bounding box center [583, 526] width 98 height 36
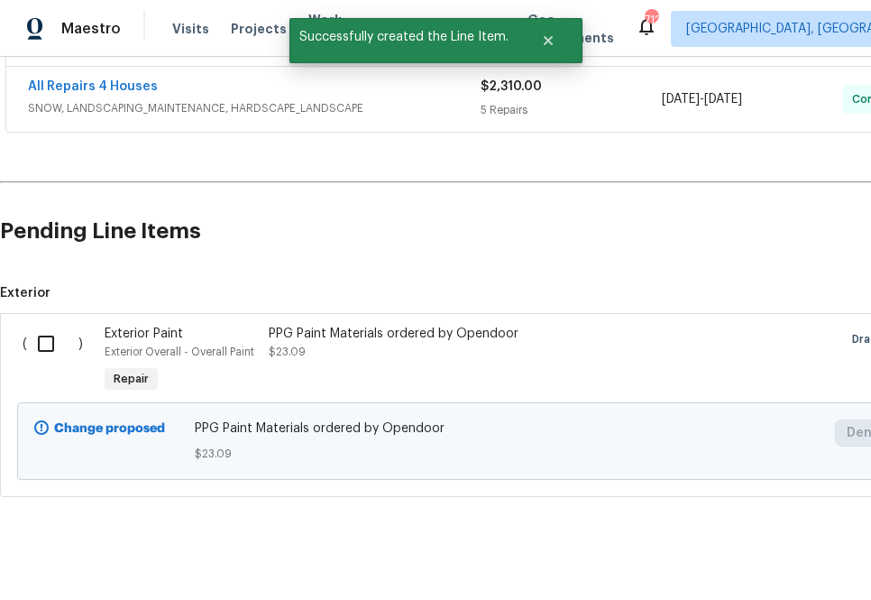
scroll to position [797, 148]
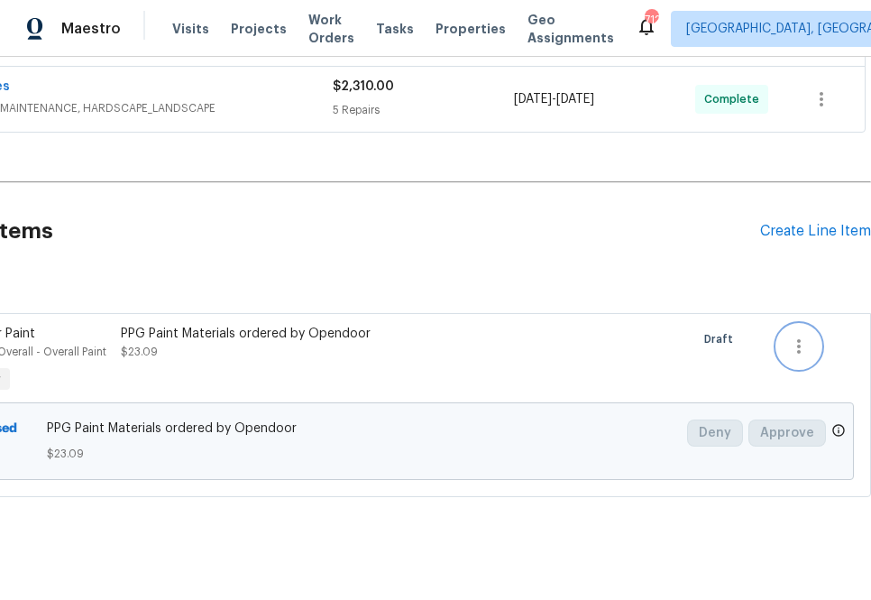
click at [795, 344] on icon "button" at bounding box center [799, 346] width 22 height 22
click at [673, 351] on div at bounding box center [435, 300] width 871 height 600
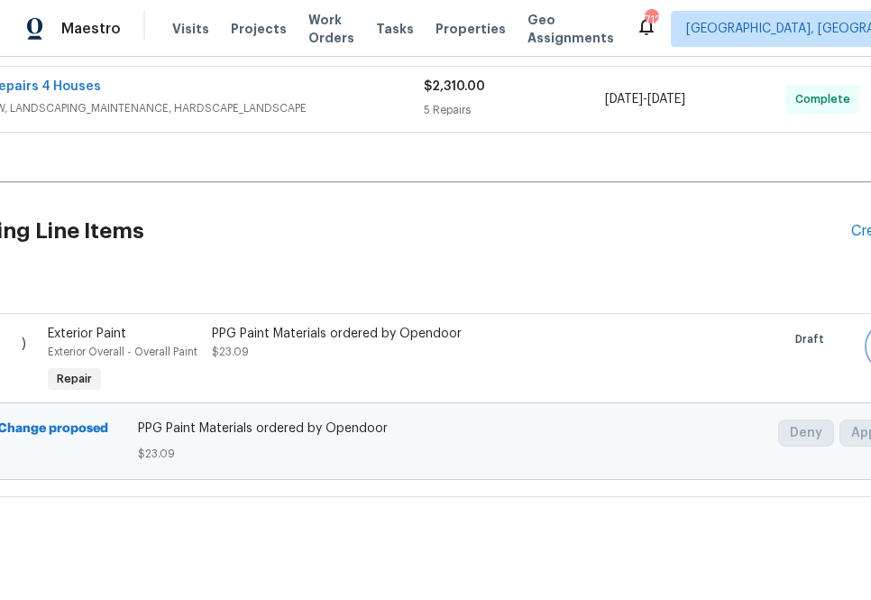
scroll to position [797, 0]
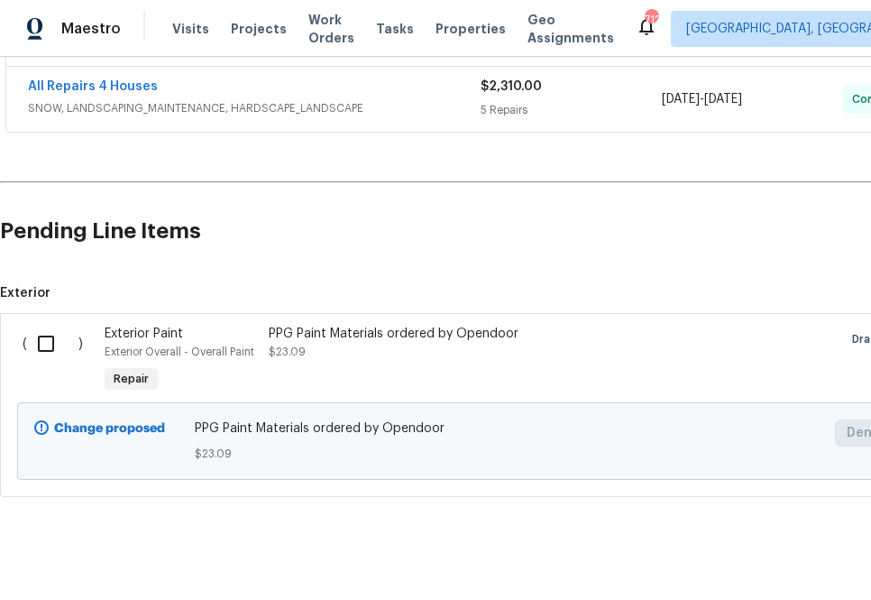
click at [49, 351] on input "checkbox" at bounding box center [52, 344] width 51 height 38
checkbox input "true"
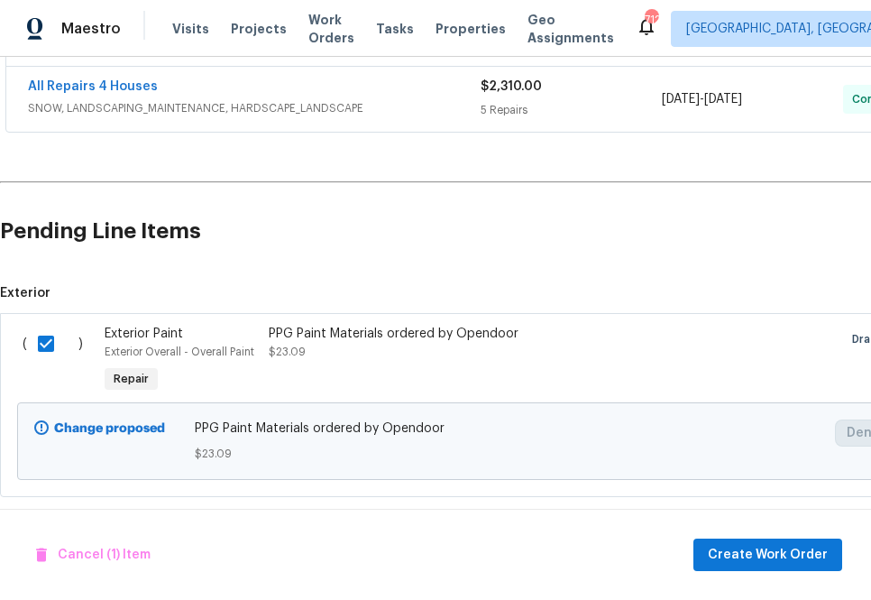
scroll to position [797, 148]
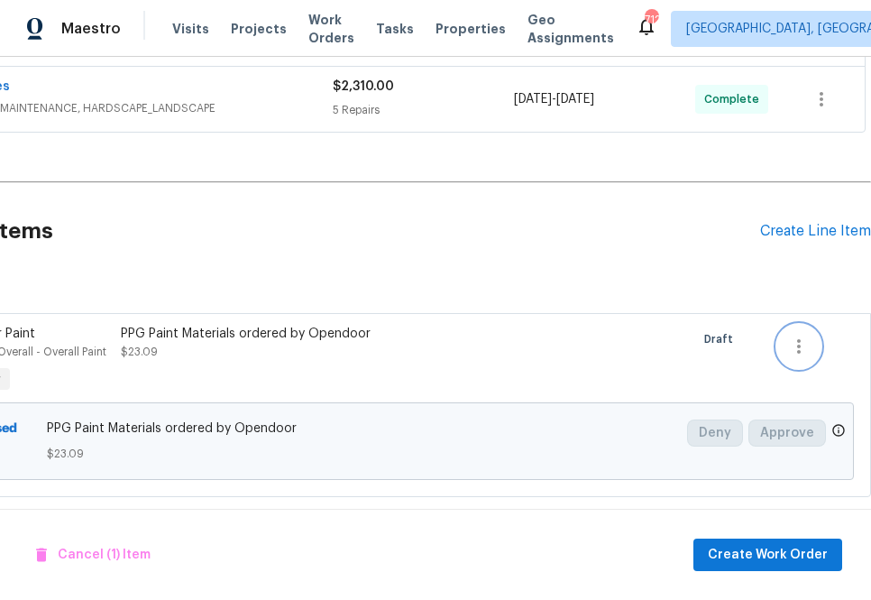
click at [801, 344] on icon "button" at bounding box center [799, 346] width 22 height 22
click at [801, 357] on li "Cancel" at bounding box center [811, 346] width 69 height 30
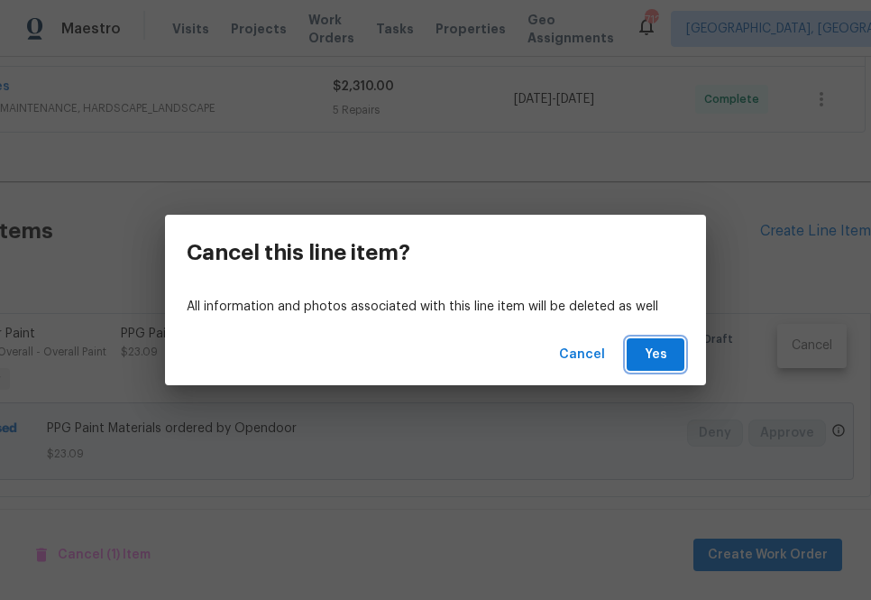
click at [645, 353] on span "Yes" at bounding box center [655, 354] width 29 height 23
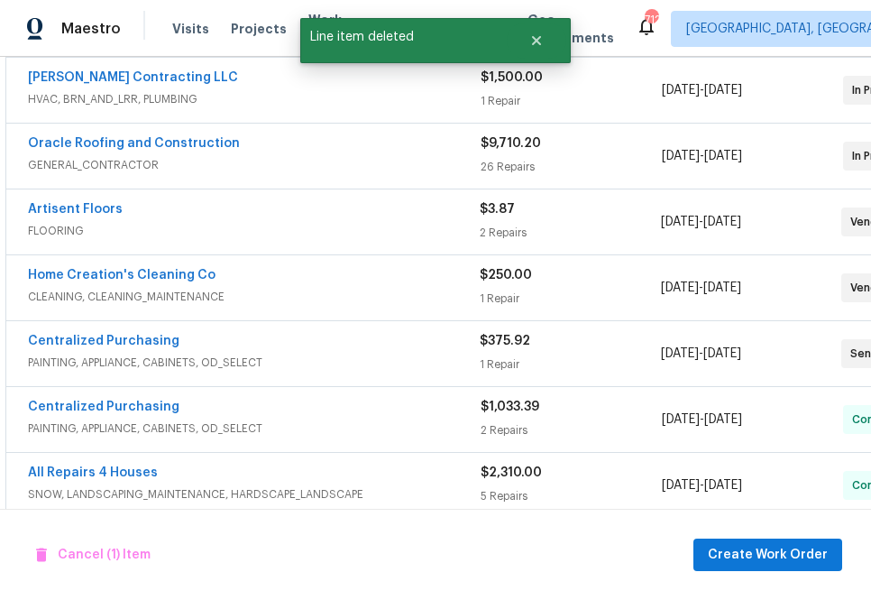
scroll to position [411, 75]
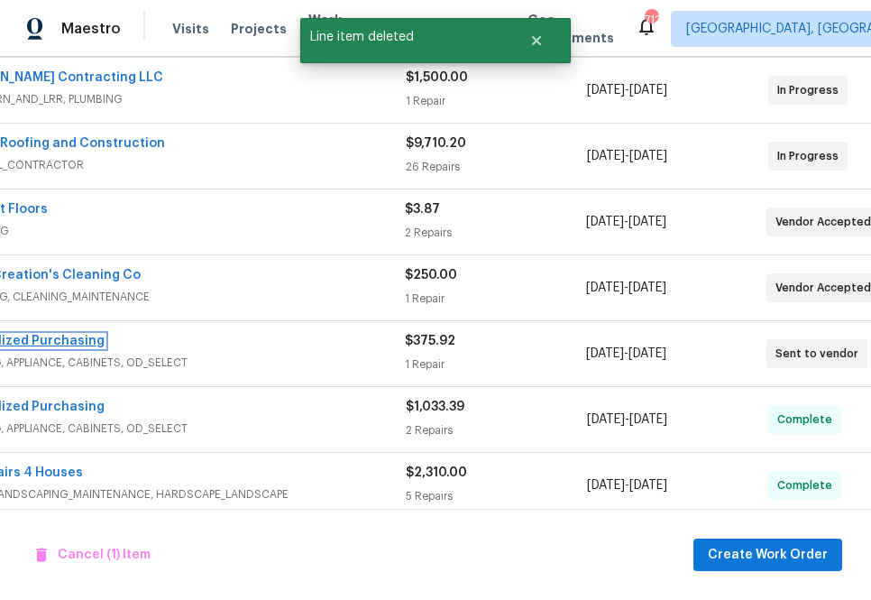
click at [67, 341] on link "Centralized Purchasing" at bounding box center [28, 340] width 151 height 13
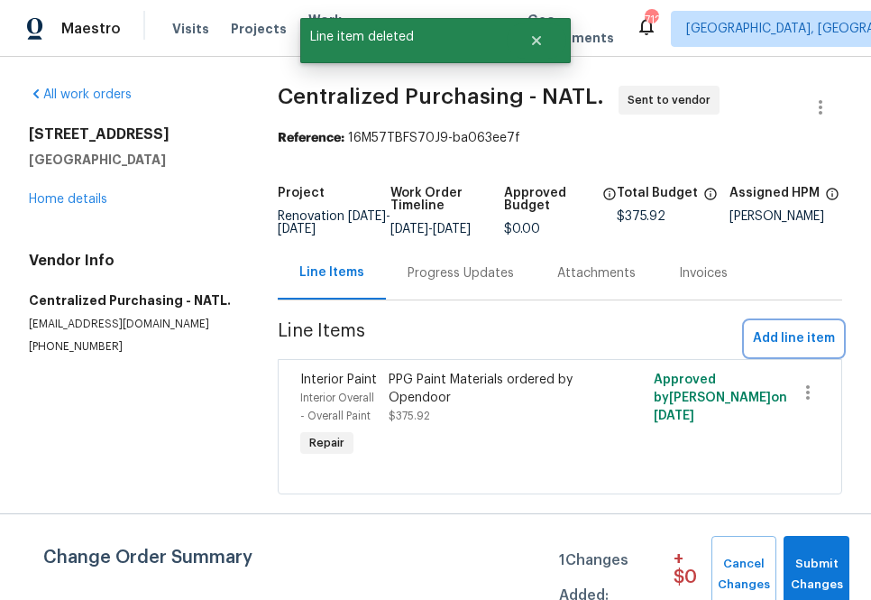
click at [795, 350] on span "Add line item" at bounding box center [794, 338] width 82 height 23
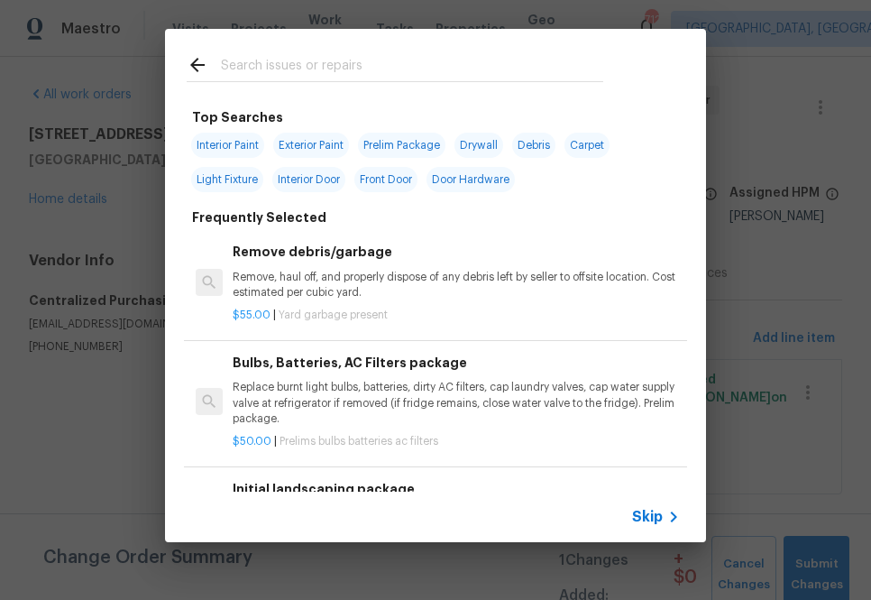
click at [419, 74] on input "text" at bounding box center [412, 67] width 382 height 27
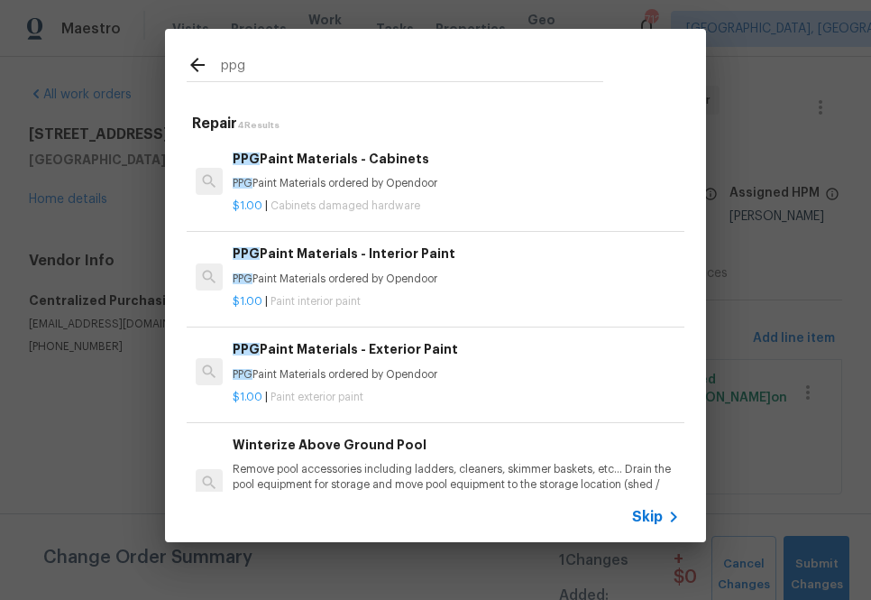
type input "ppg"
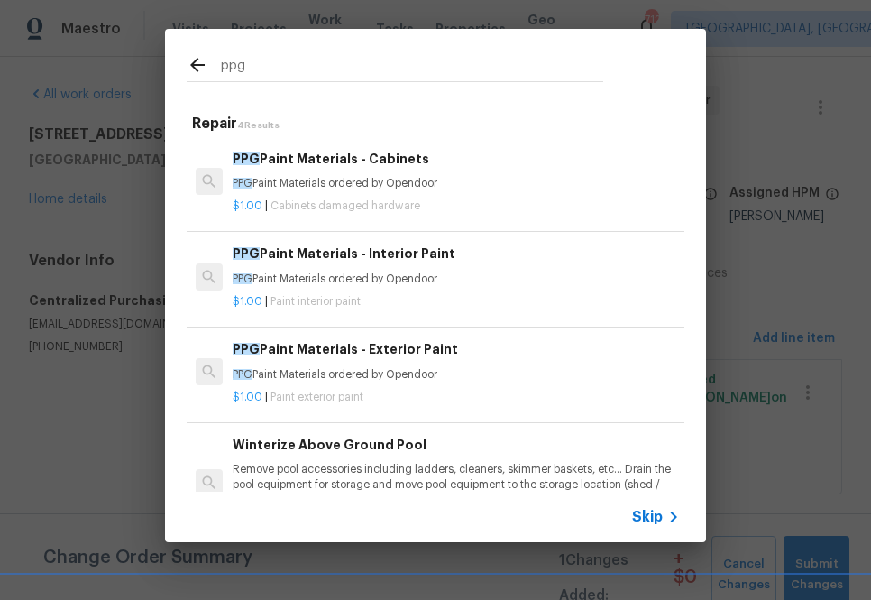
click at [290, 369] on p "PPG Paint Materials ordered by Opendoor" at bounding box center [456, 374] width 447 height 15
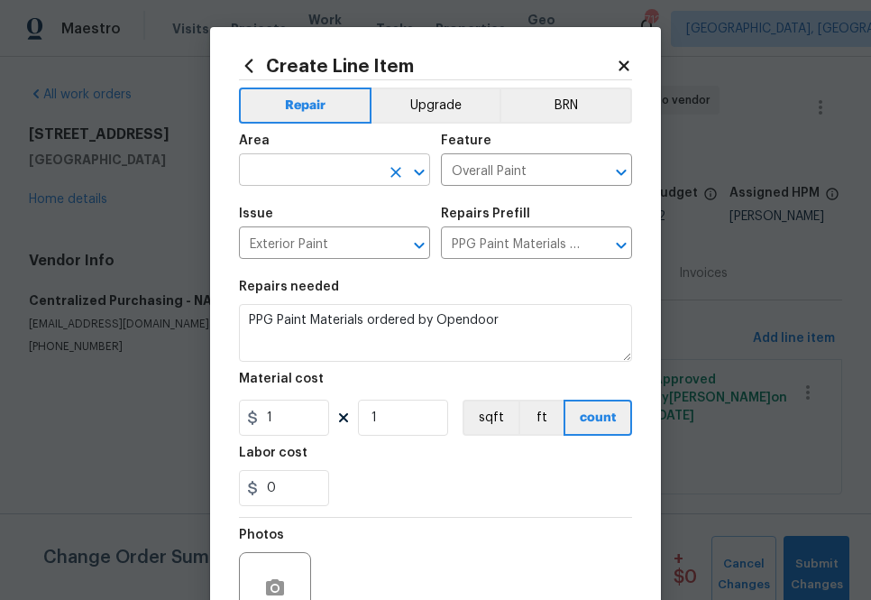
click at [312, 159] on input "text" at bounding box center [309, 172] width 141 height 28
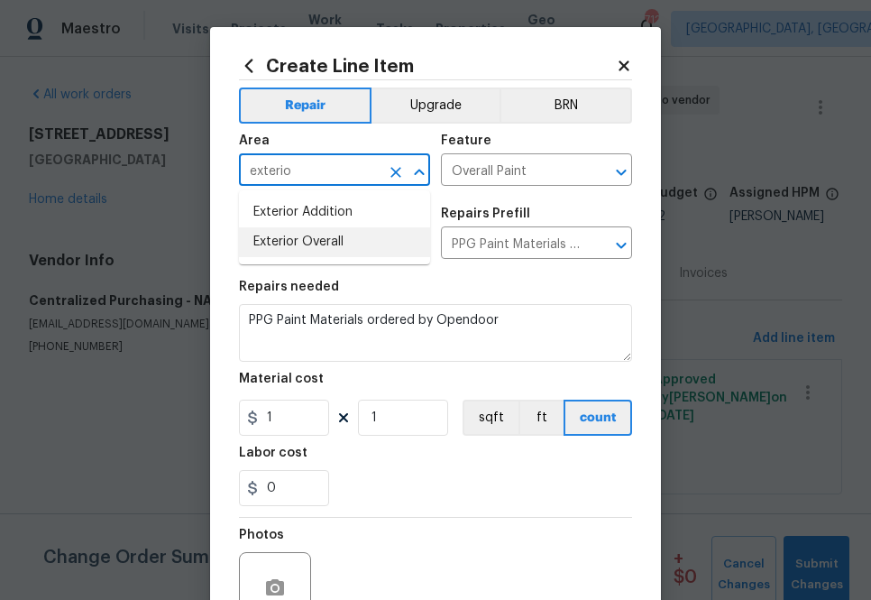
click at [314, 237] on li "Exterior Overall" at bounding box center [334, 242] width 191 height 30
type input "Exterior Overall"
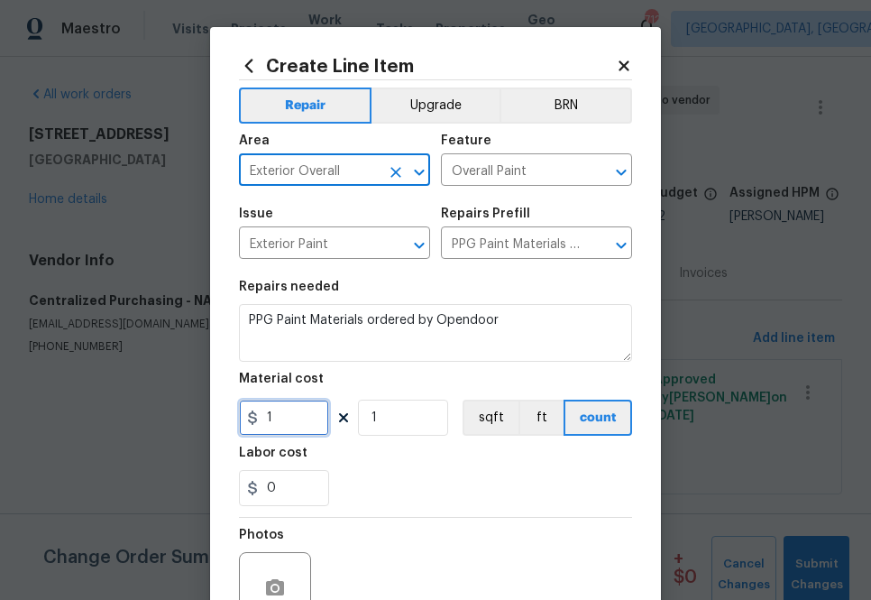
click at [291, 424] on input "1" at bounding box center [284, 417] width 90 height 36
click at [275, 416] on input "1" at bounding box center [284, 417] width 90 height 36
paste input "23.09"
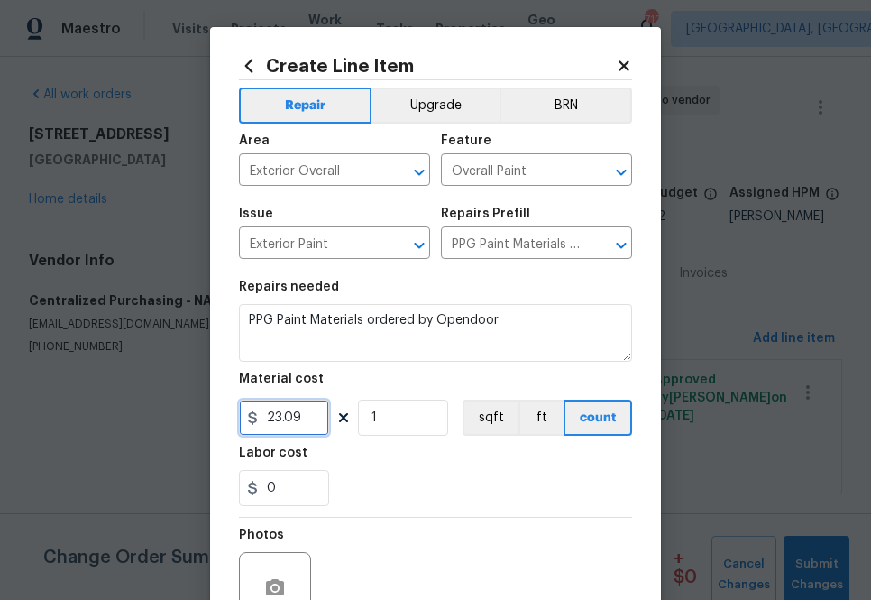
type input "23.09"
click at [386, 468] on div "Labor cost" at bounding box center [435, 457] width 393 height 23
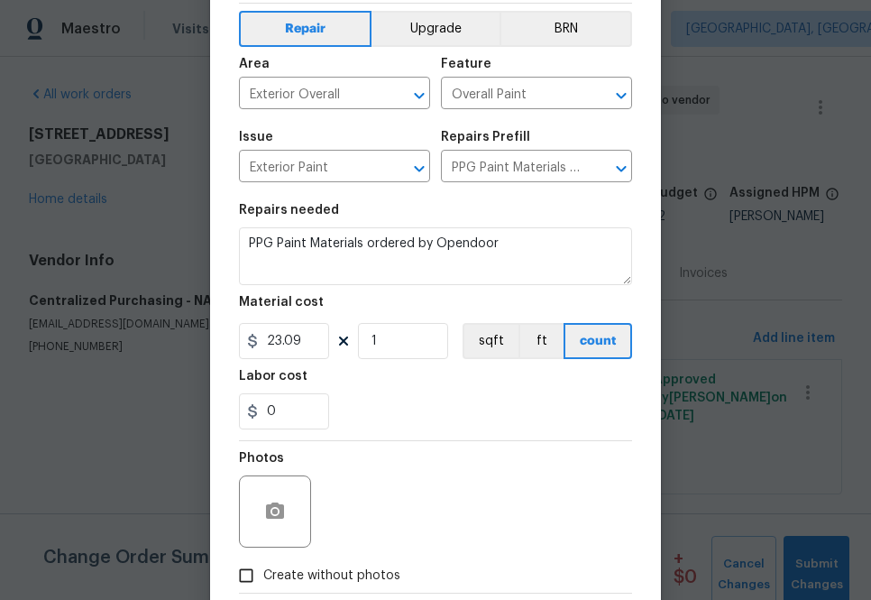
scroll to position [178, 0]
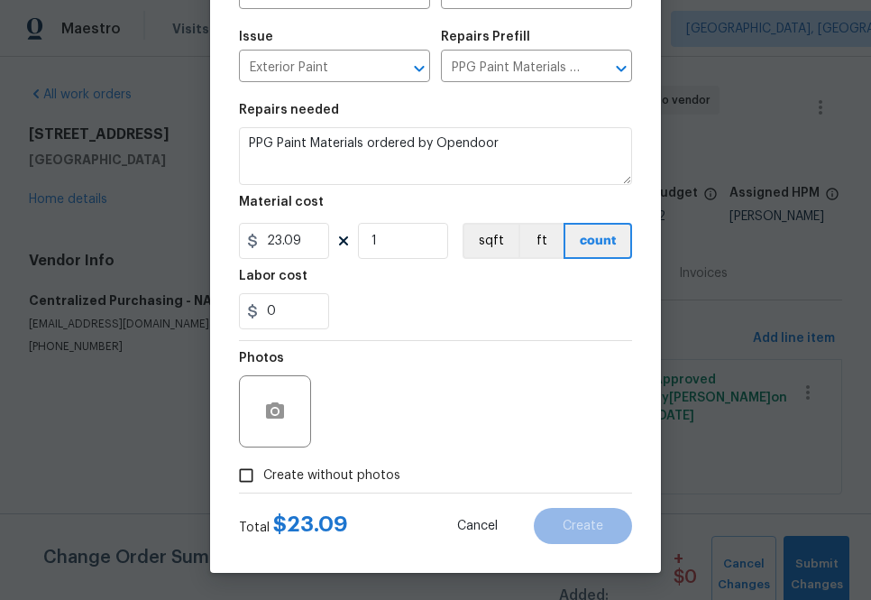
click at [329, 478] on span "Create without photos" at bounding box center [331, 475] width 137 height 19
click at [263, 478] on input "Create without photos" at bounding box center [246, 475] width 34 height 34
checkbox input "true"
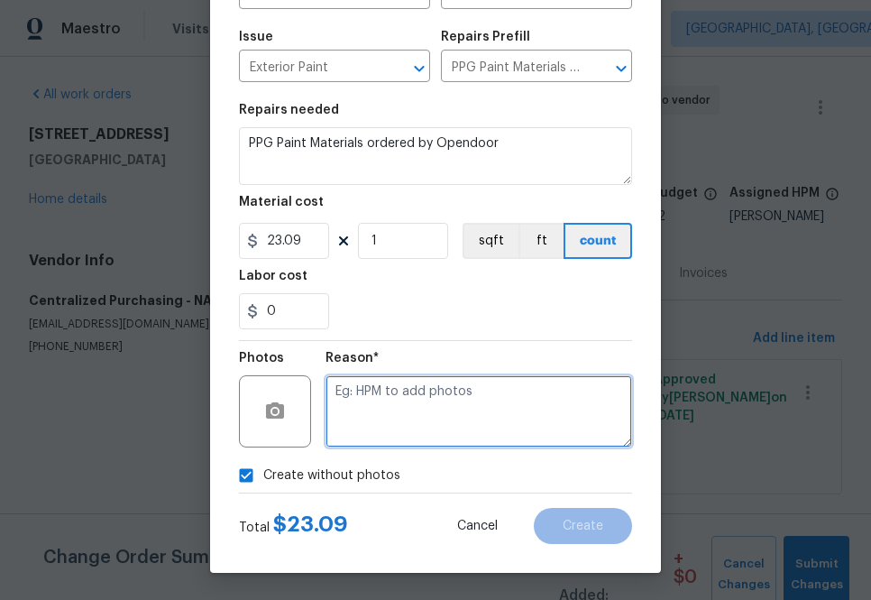
click at [406, 426] on textarea at bounding box center [478, 411] width 307 height 72
type textarea "na"
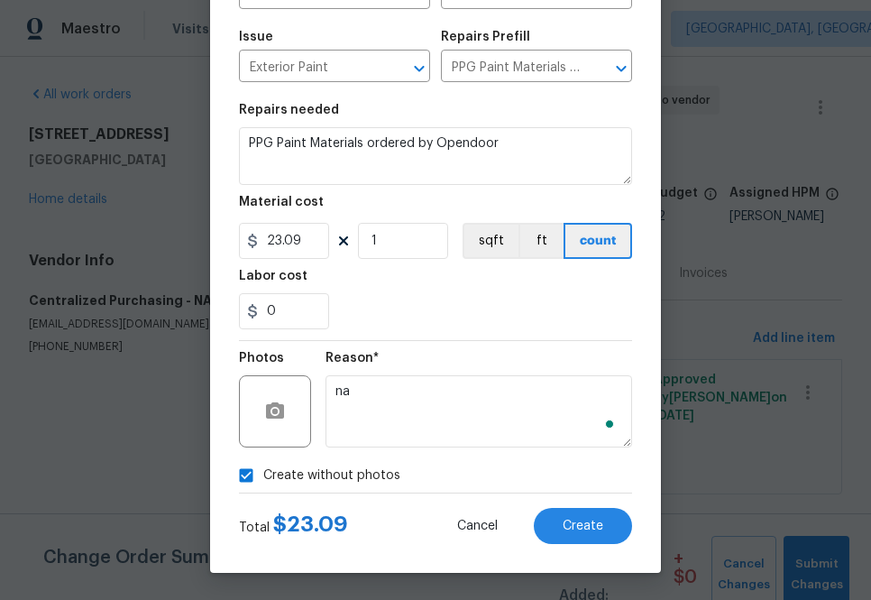
click at [484, 302] on div "0" at bounding box center [435, 311] width 393 height 36
click at [588, 528] on span "Create" at bounding box center [583, 526] width 41 height 14
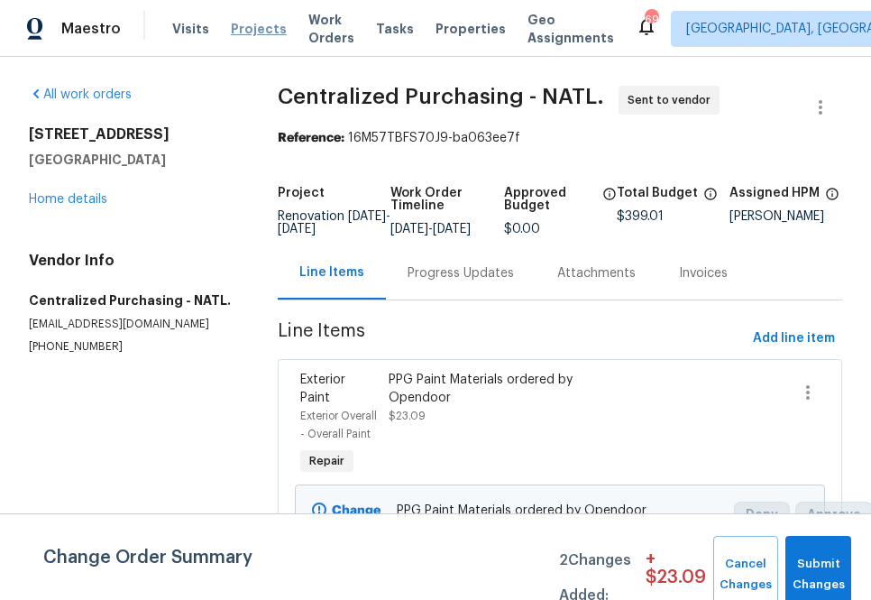
click at [243, 23] on span "Projects" at bounding box center [259, 29] width 56 height 18
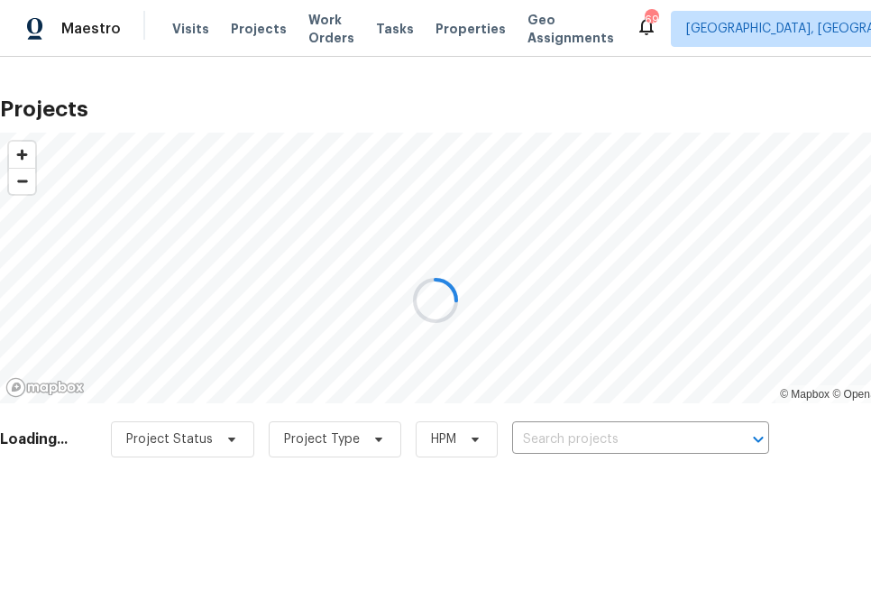
click at [627, 426] on div at bounding box center [435, 300] width 871 height 600
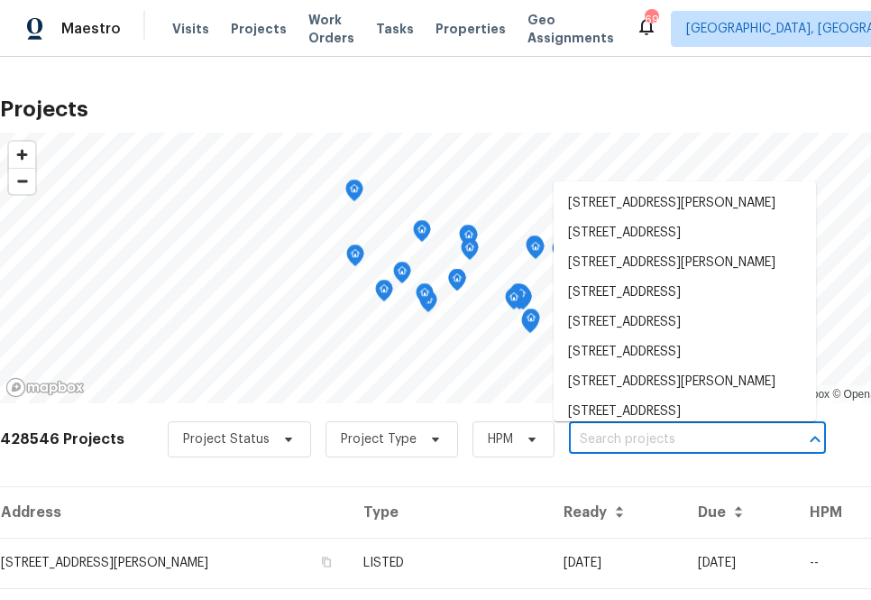
click at [622, 442] on input "text" at bounding box center [672, 440] width 206 height 28
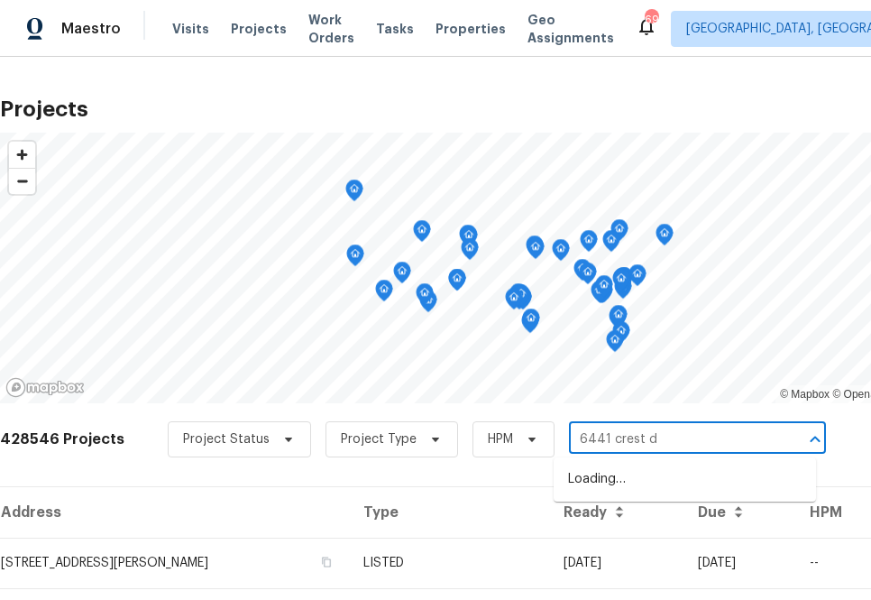
type input "[STREET_ADDRESS]"
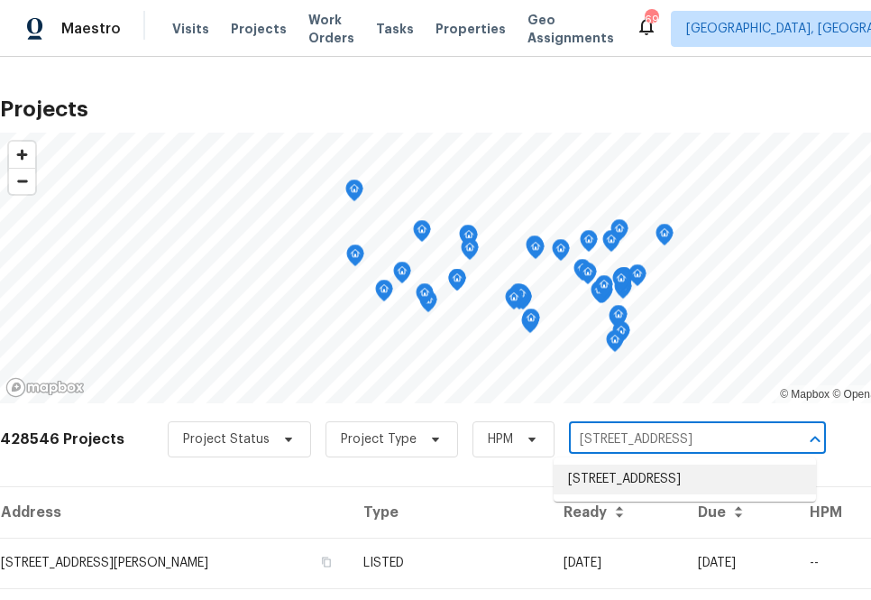
click at [601, 476] on li "[STREET_ADDRESS]" at bounding box center [685, 479] width 262 height 30
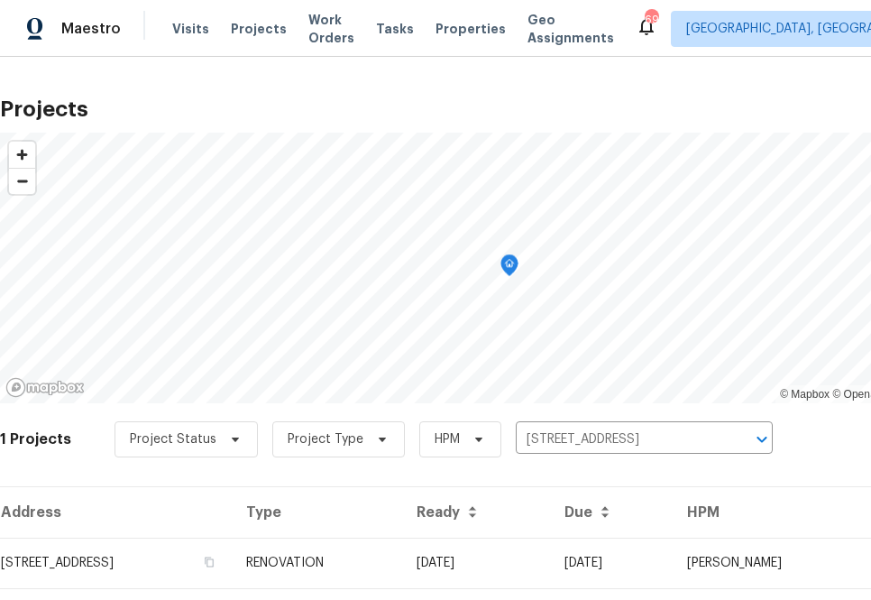
scroll to position [46, 0]
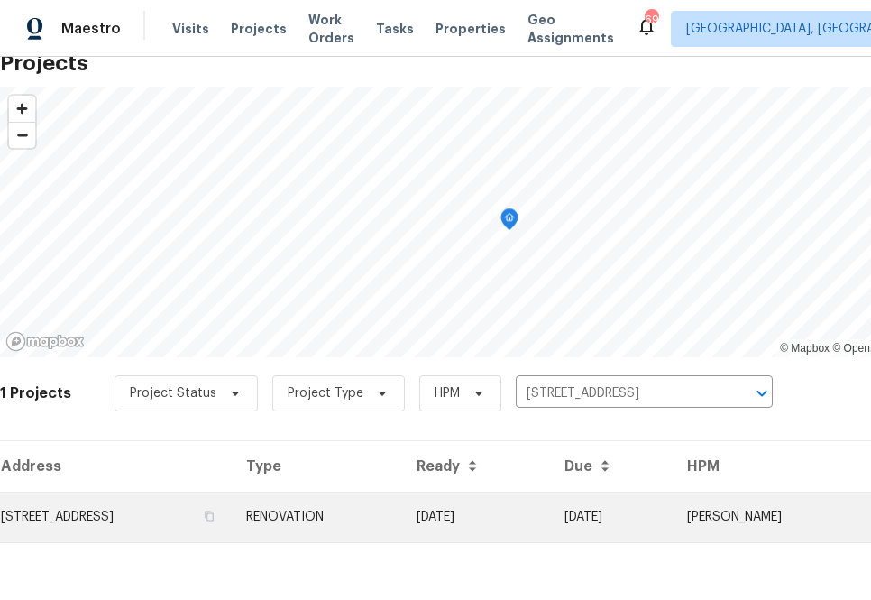
click at [198, 523] on td "[STREET_ADDRESS]" at bounding box center [116, 516] width 232 height 50
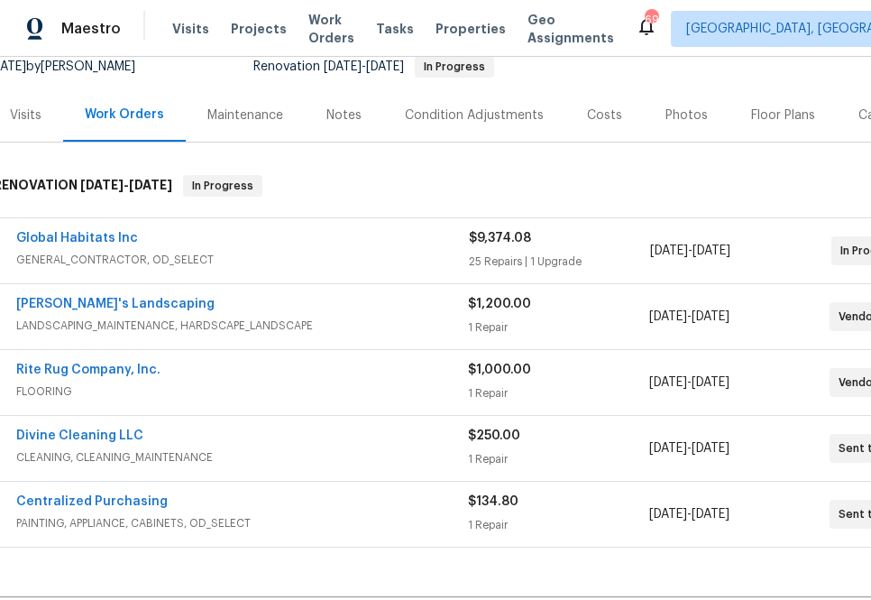
scroll to position [185, 0]
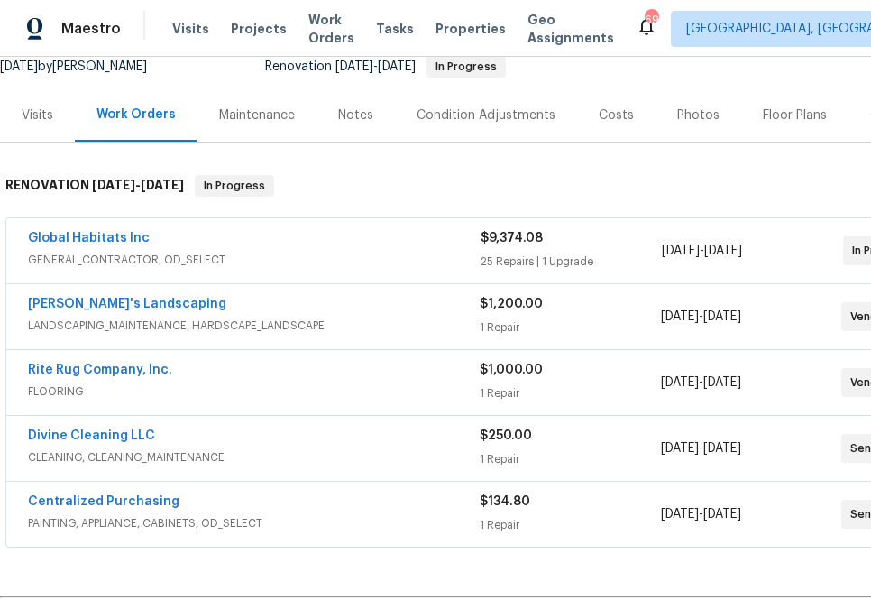
click at [147, 485] on div "Centralized Purchasing PAINTING, APPLIANCE, CABINETS, OD_SELECT $134.80 1 Repai…" at bounding box center [509, 513] width 1006 height 65
click at [140, 498] on link "Centralized Purchasing" at bounding box center [103, 501] width 151 height 13
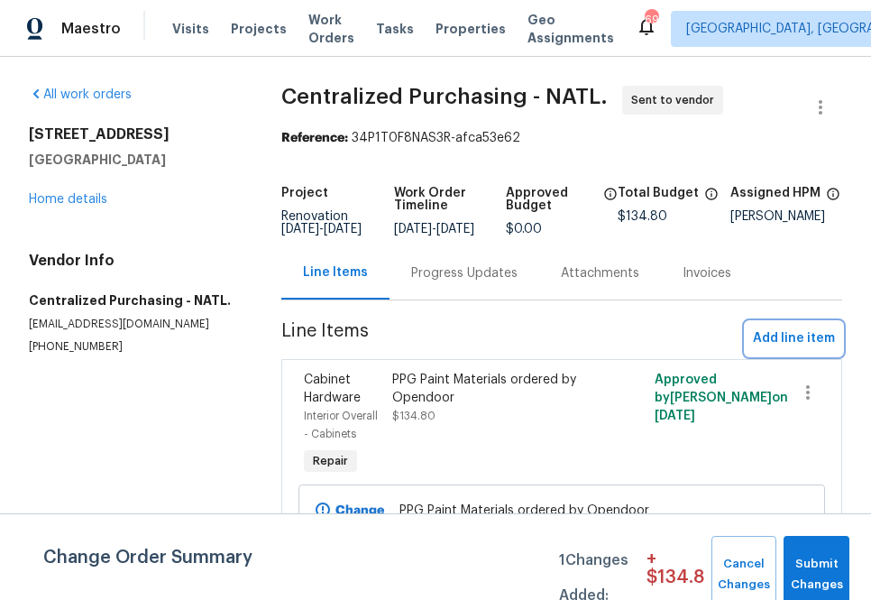
click at [782, 339] on button "Add line item" at bounding box center [794, 338] width 96 height 33
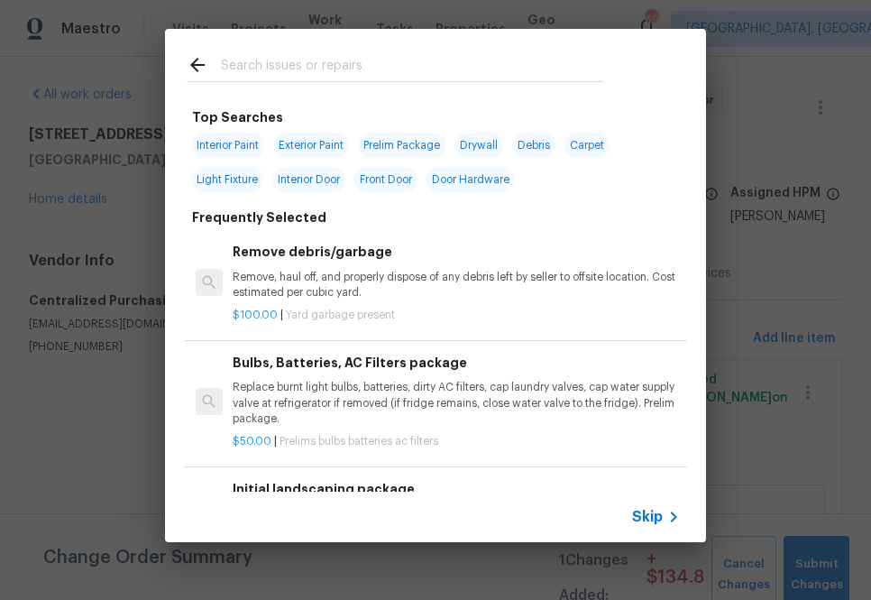
click at [407, 85] on div at bounding box center [395, 64] width 460 height 71
click at [407, 74] on input "text" at bounding box center [412, 67] width 382 height 27
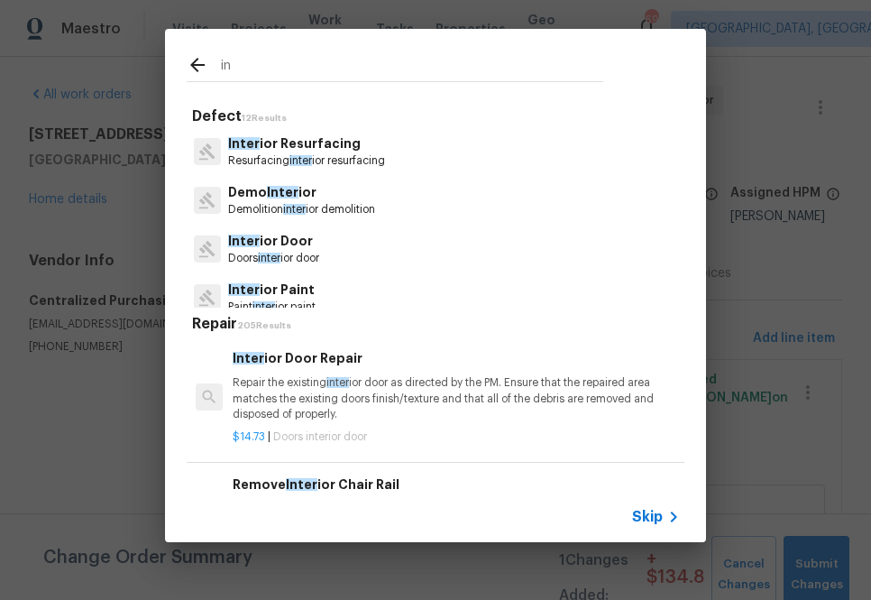
type input "i"
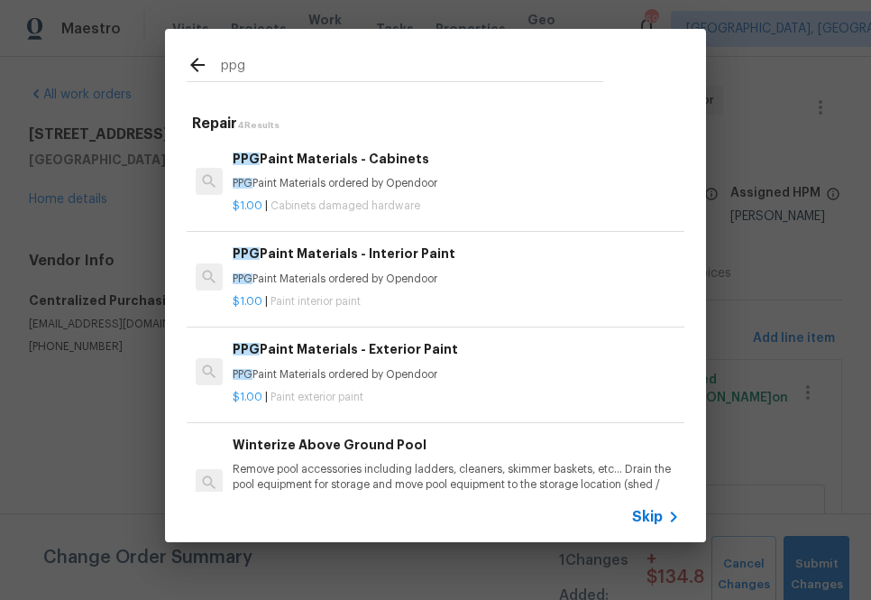
type input "ppg"
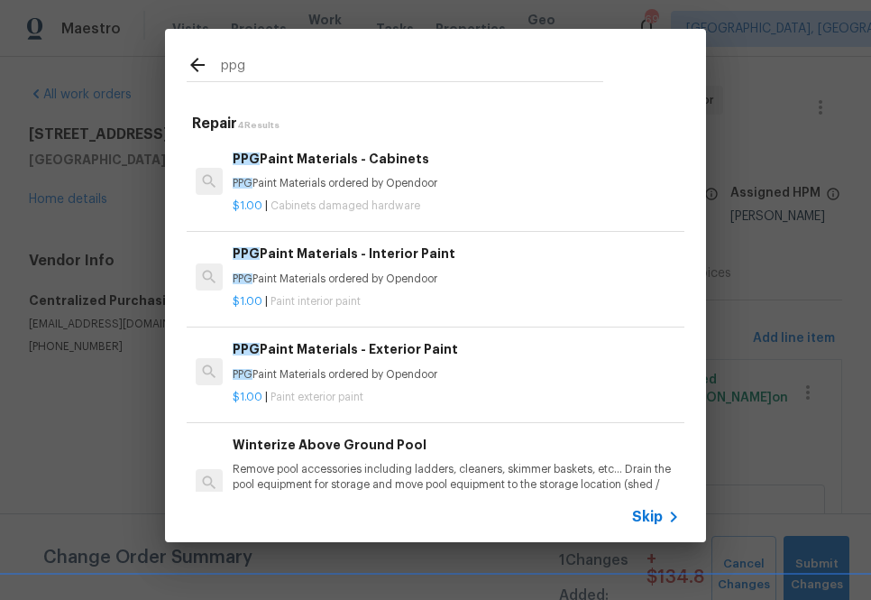
click at [312, 255] on h6 "PPG Paint Materials - Interior Paint" at bounding box center [456, 253] width 447 height 20
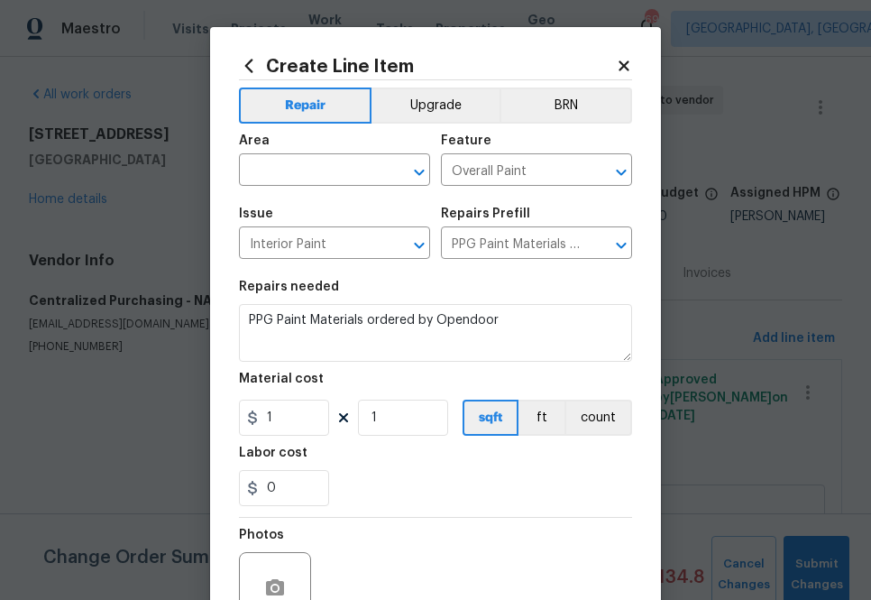
click at [318, 194] on span "Area ​" at bounding box center [334, 160] width 191 height 73
click at [322, 162] on input "text" at bounding box center [309, 172] width 141 height 28
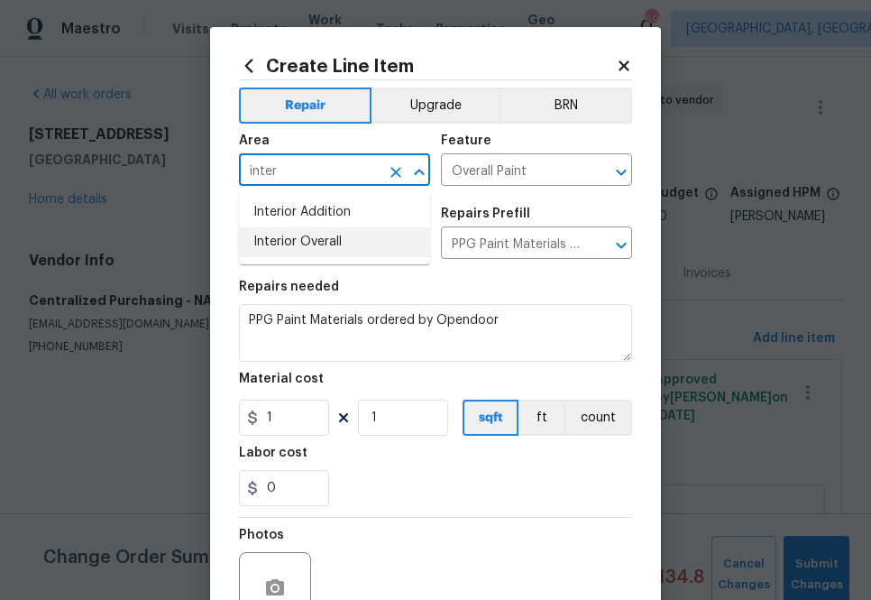
click at [340, 235] on li "Interior Overall" at bounding box center [334, 242] width 191 height 30
type input "Interior Overall"
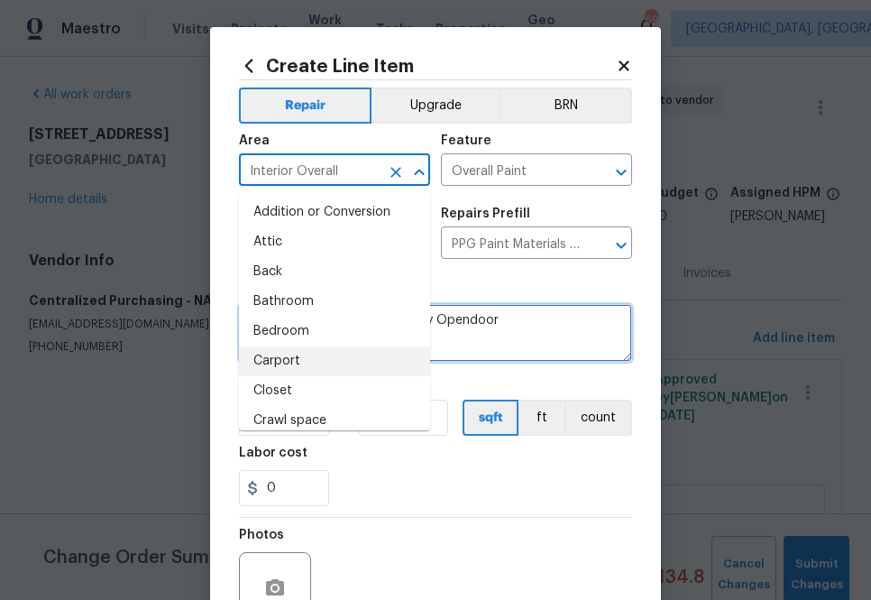
click at [514, 350] on textarea "PPG Paint Materials ordered by Opendoor" at bounding box center [435, 333] width 393 height 58
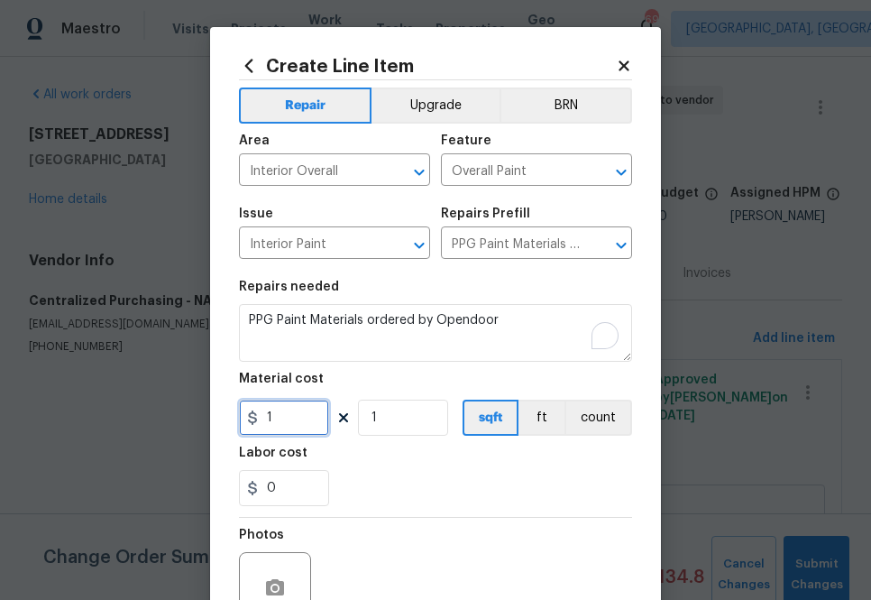
click at [300, 415] on input "1" at bounding box center [284, 417] width 90 height 36
paste input "273.35"
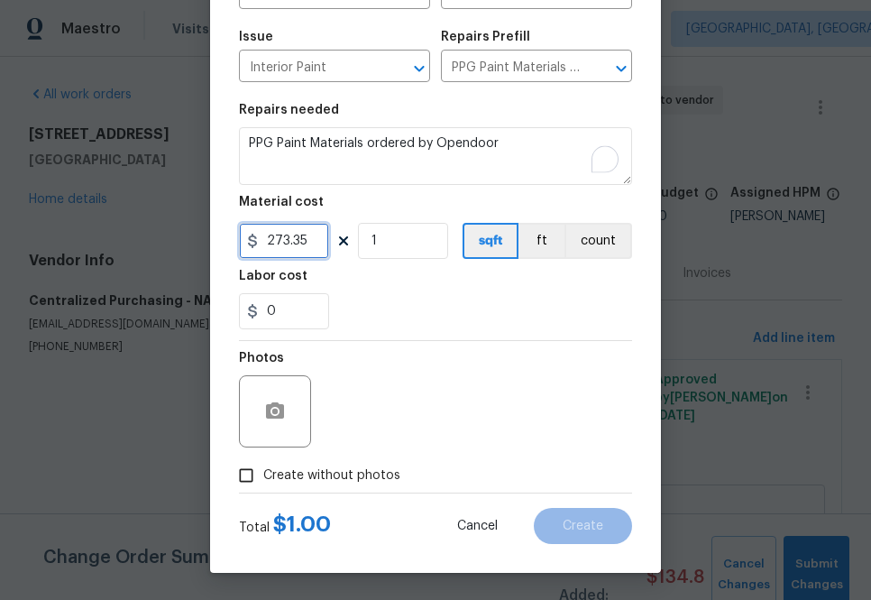
type input "273.35"
click at [358, 480] on span "Create without photos" at bounding box center [331, 475] width 137 height 19
click at [263, 480] on input "Create without photos" at bounding box center [246, 475] width 34 height 34
checkbox input "true"
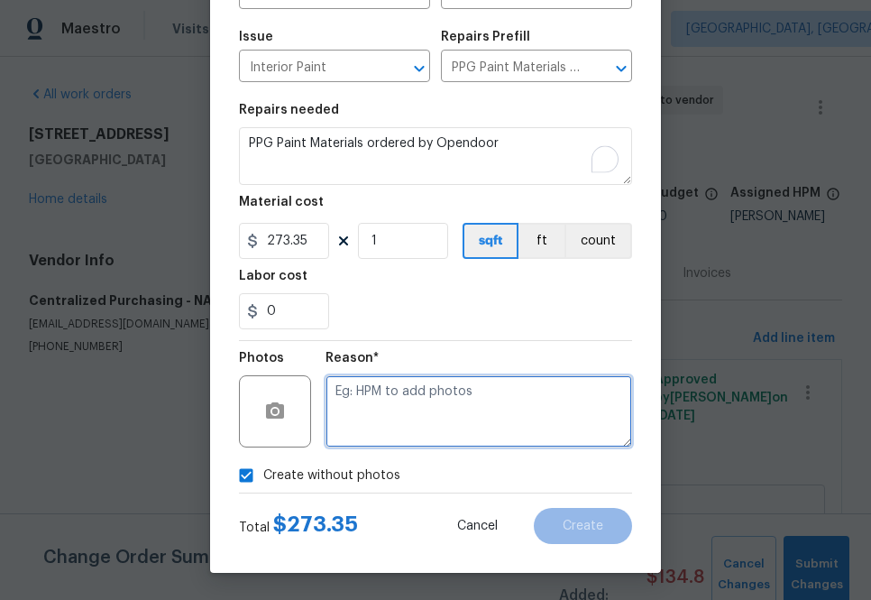
click at [416, 435] on textarea at bounding box center [478, 411] width 307 height 72
type textarea "na"
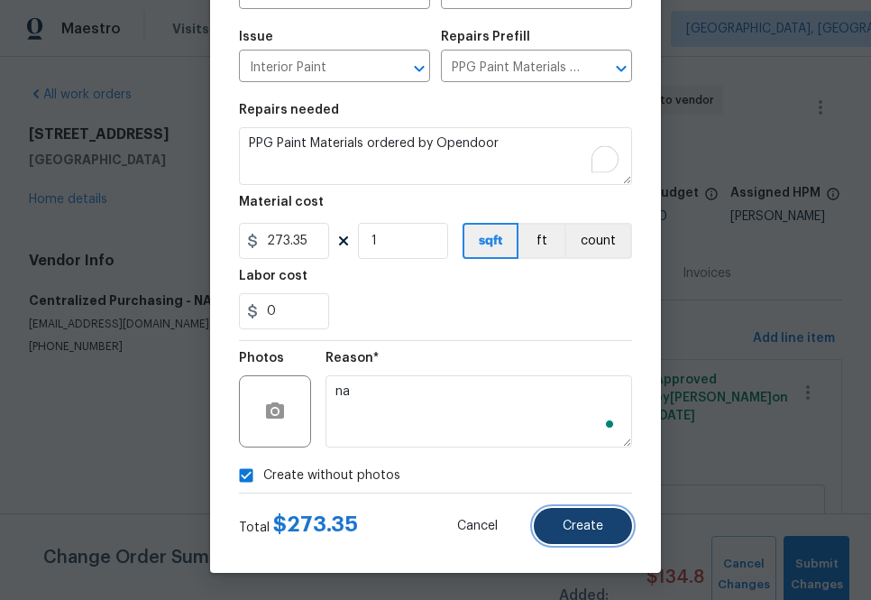
click at [567, 540] on button "Create" at bounding box center [583, 526] width 98 height 36
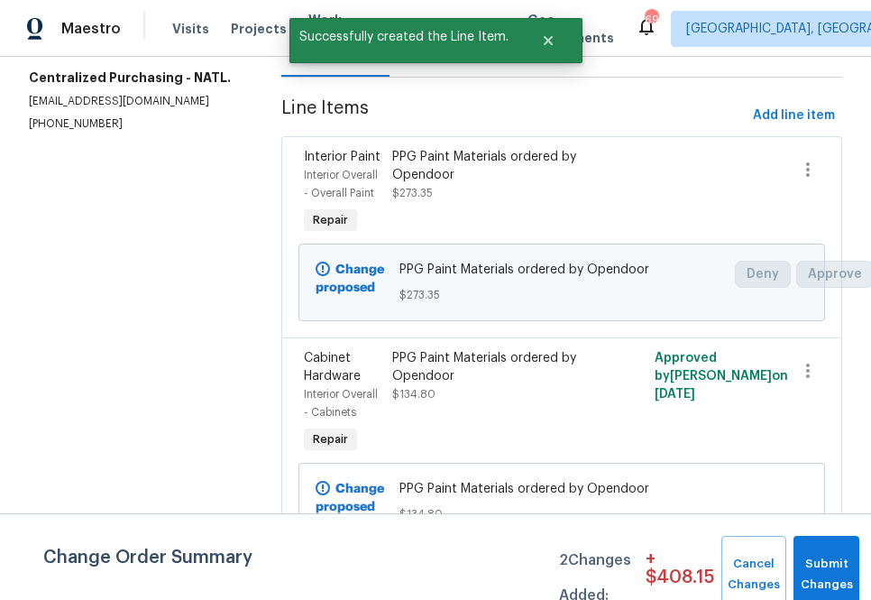
scroll to position [0, 0]
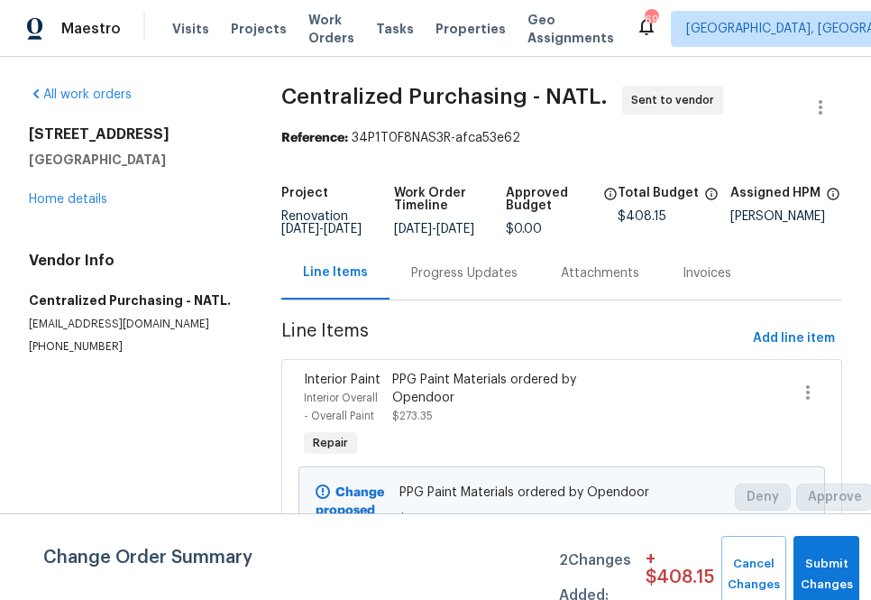
click at [413, 282] on div "Progress Updates" at bounding box center [464, 273] width 106 height 18
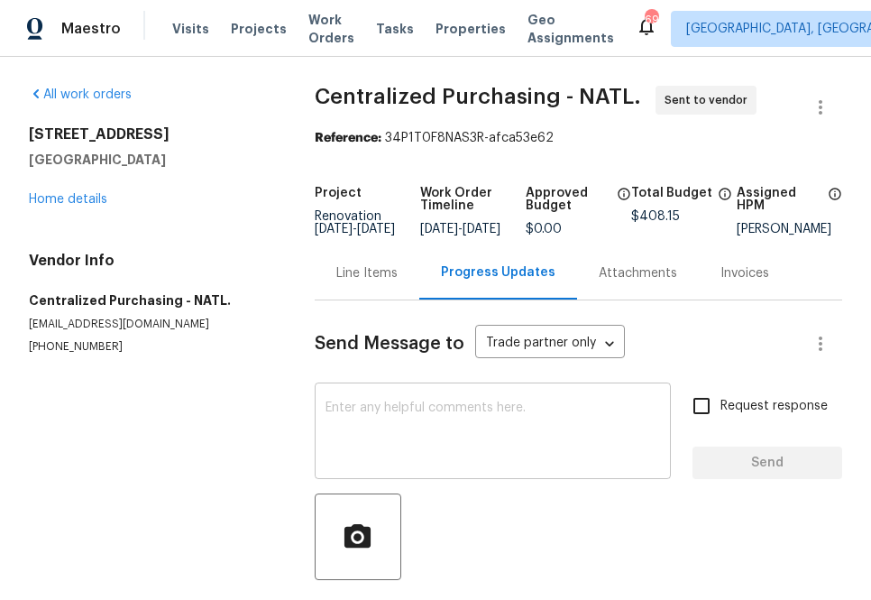
scroll to position [96, 0]
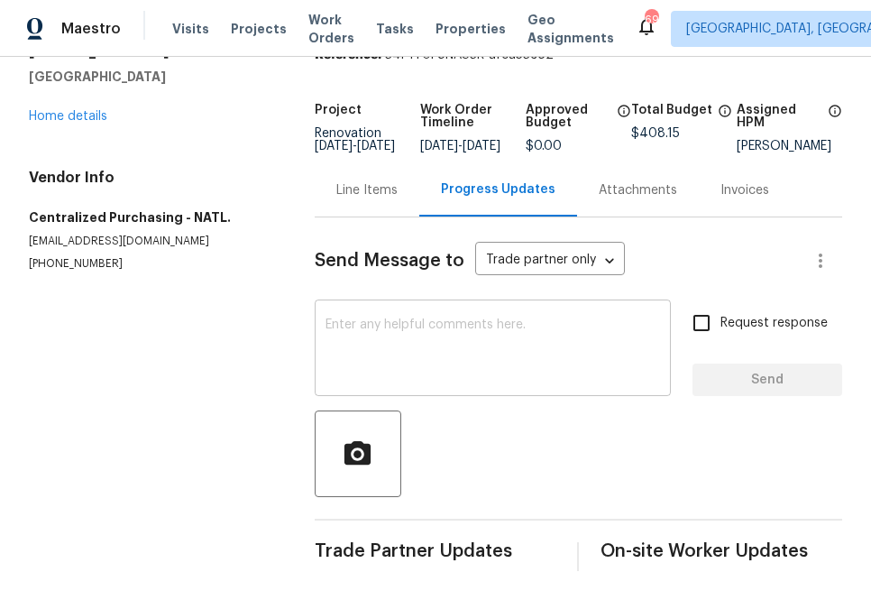
click at [376, 363] on textarea at bounding box center [492, 349] width 334 height 63
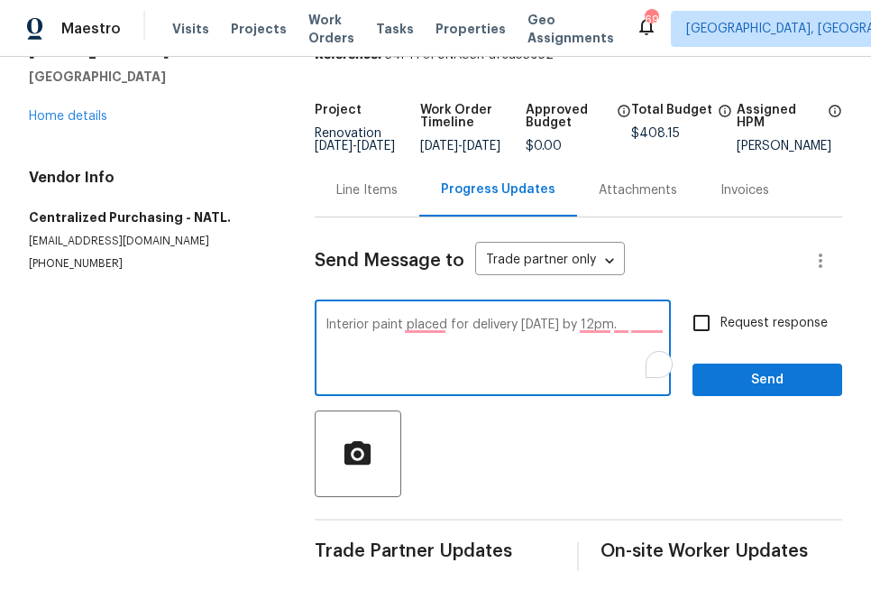
click at [388, 328] on textarea "Interior paint placed for delivery [DATE] by 12pm." at bounding box center [492, 349] width 334 height 63
type textarea "Interior paint placed for delivery [DATE] by 12pm."
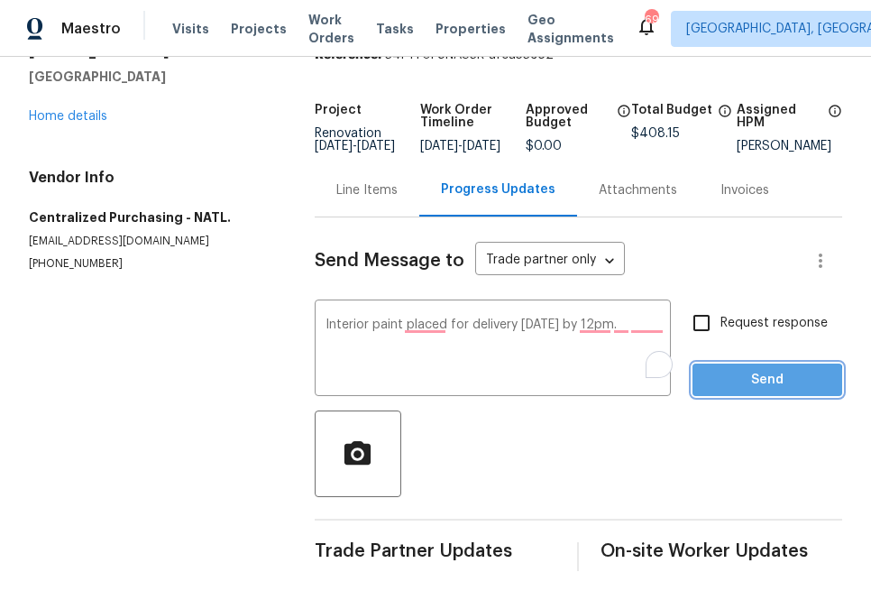
click at [721, 384] on span "Send" at bounding box center [767, 380] width 121 height 23
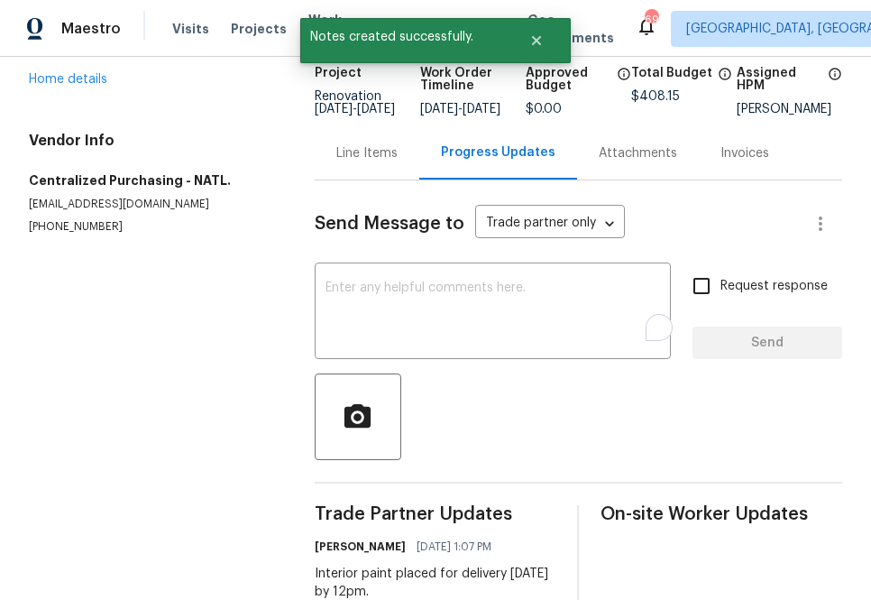
scroll to position [133, 0]
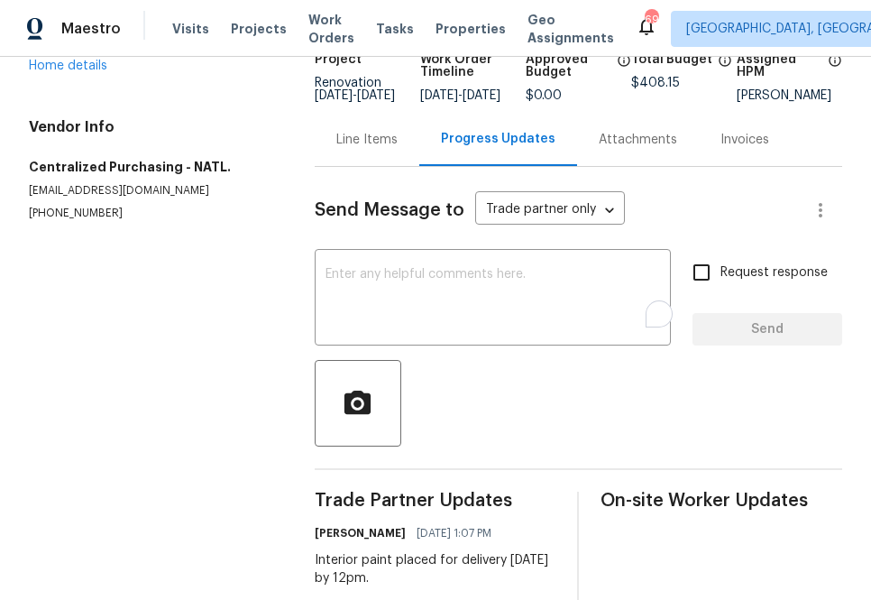
click at [336, 149] on div "Line Items" at bounding box center [366, 140] width 61 height 18
